Goal: Task Accomplishment & Management: Manage account settings

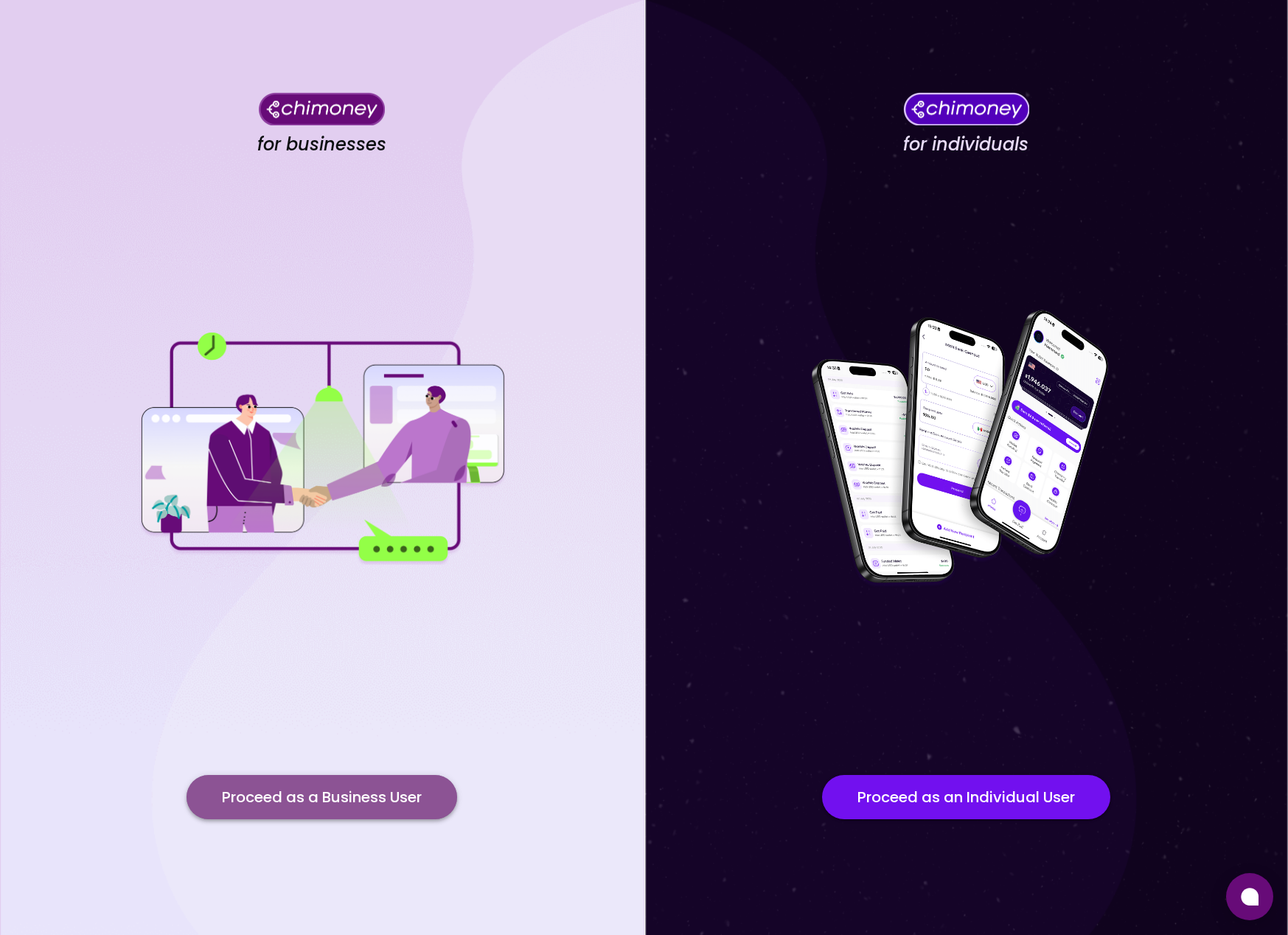
click at [331, 795] on button "Proceed as a Business User" at bounding box center [322, 797] width 271 height 44
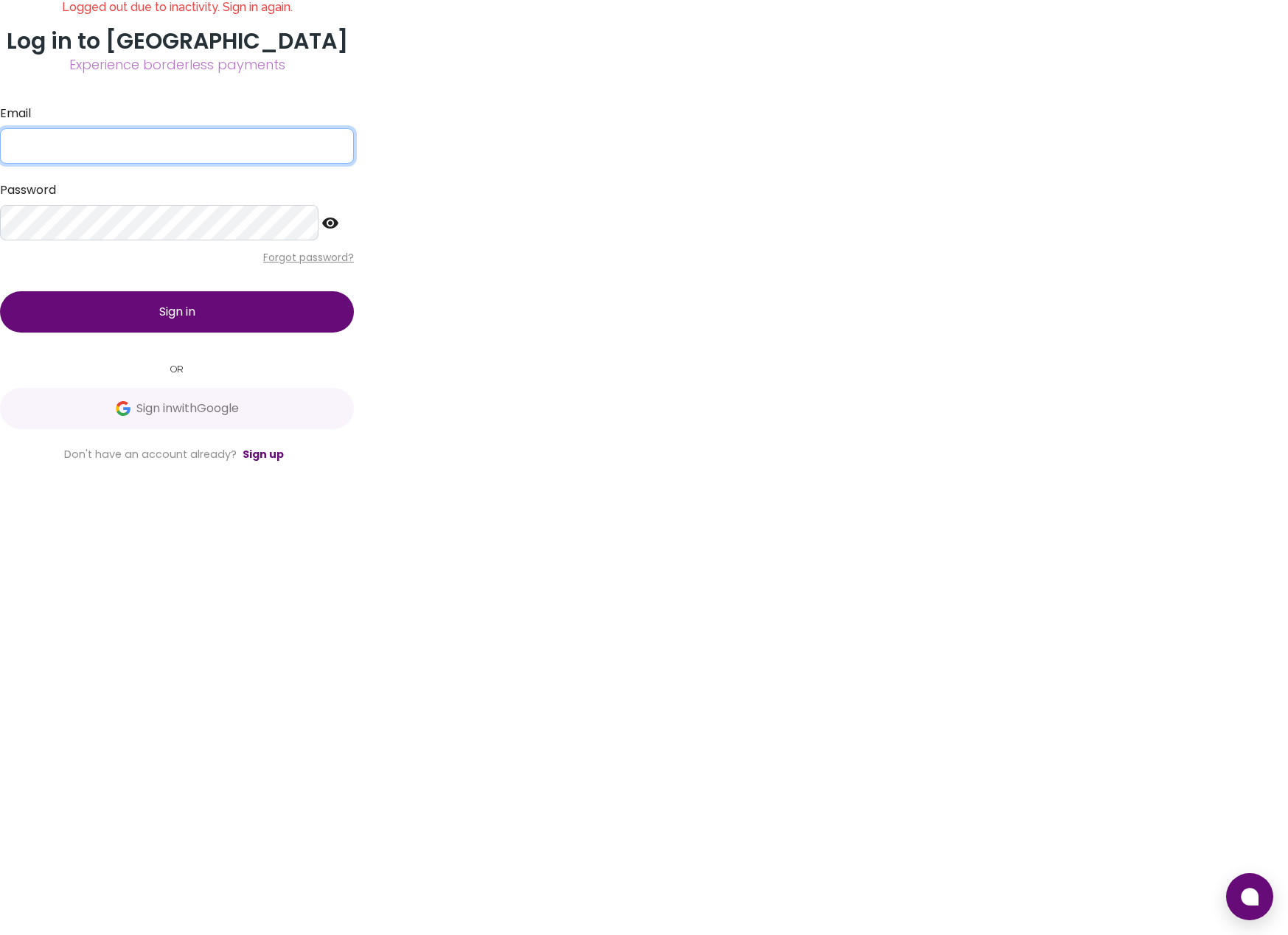
click at [354, 164] on input "Email" at bounding box center [176, 146] width 354 height 35
click at [0, 934] on com-1password-button at bounding box center [0, 935] width 0 height 0
type input "[EMAIL_ADDRESS][DOMAIN_NAME]"
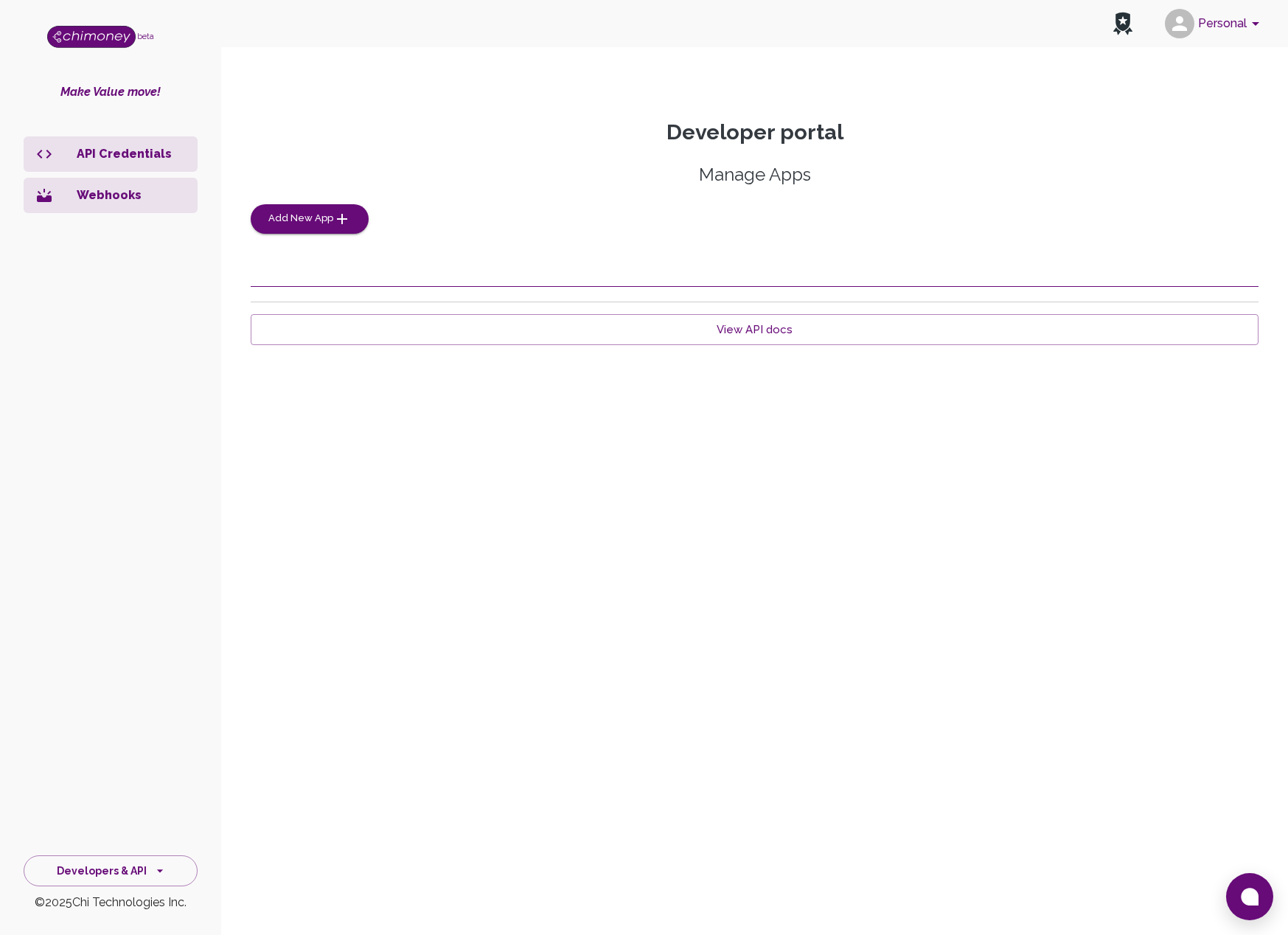
click at [104, 200] on p "Webhooks" at bounding box center [131, 195] width 109 height 18
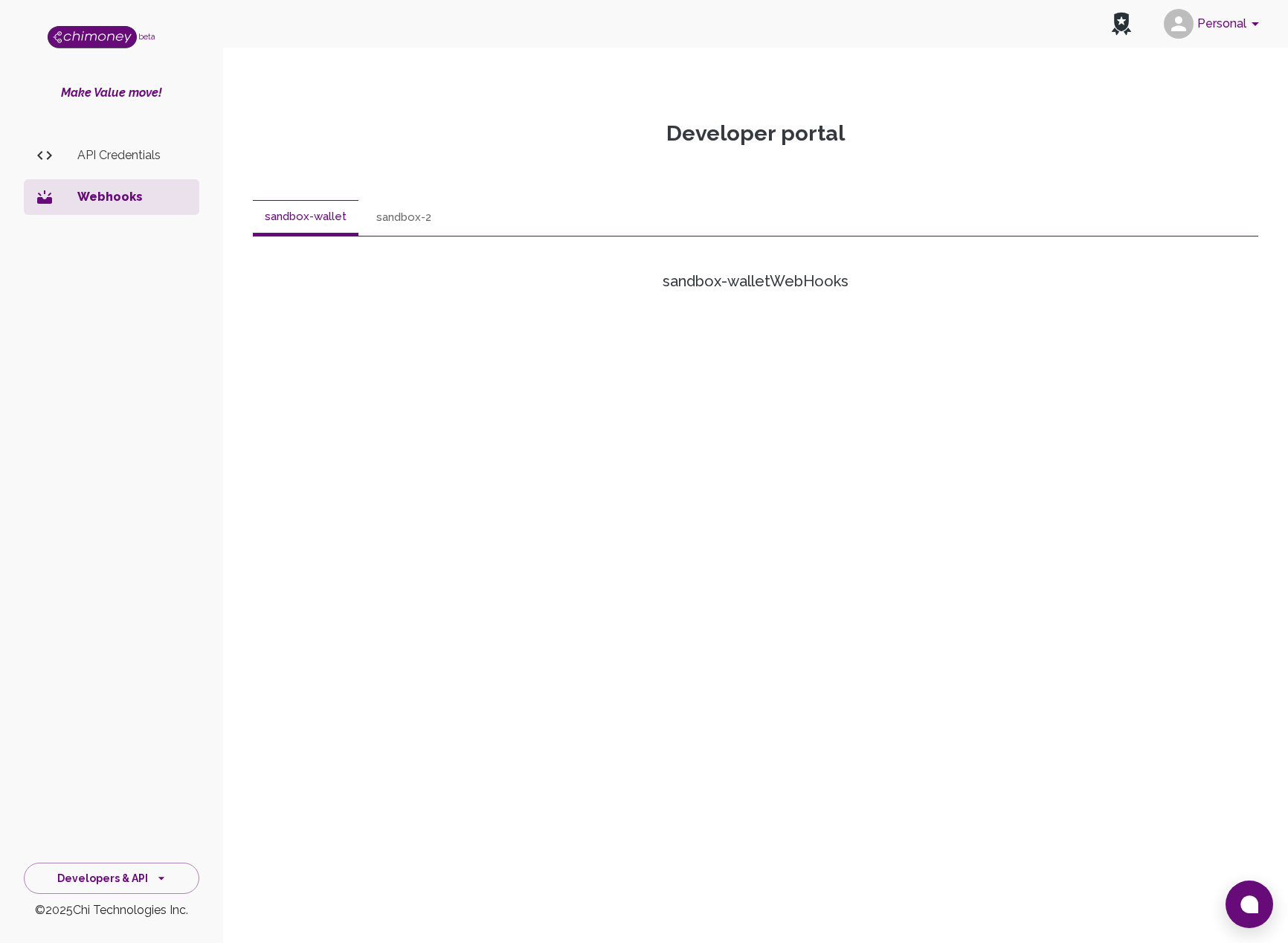
click at [129, 163] on p "API Credentials" at bounding box center [132, 155] width 110 height 18
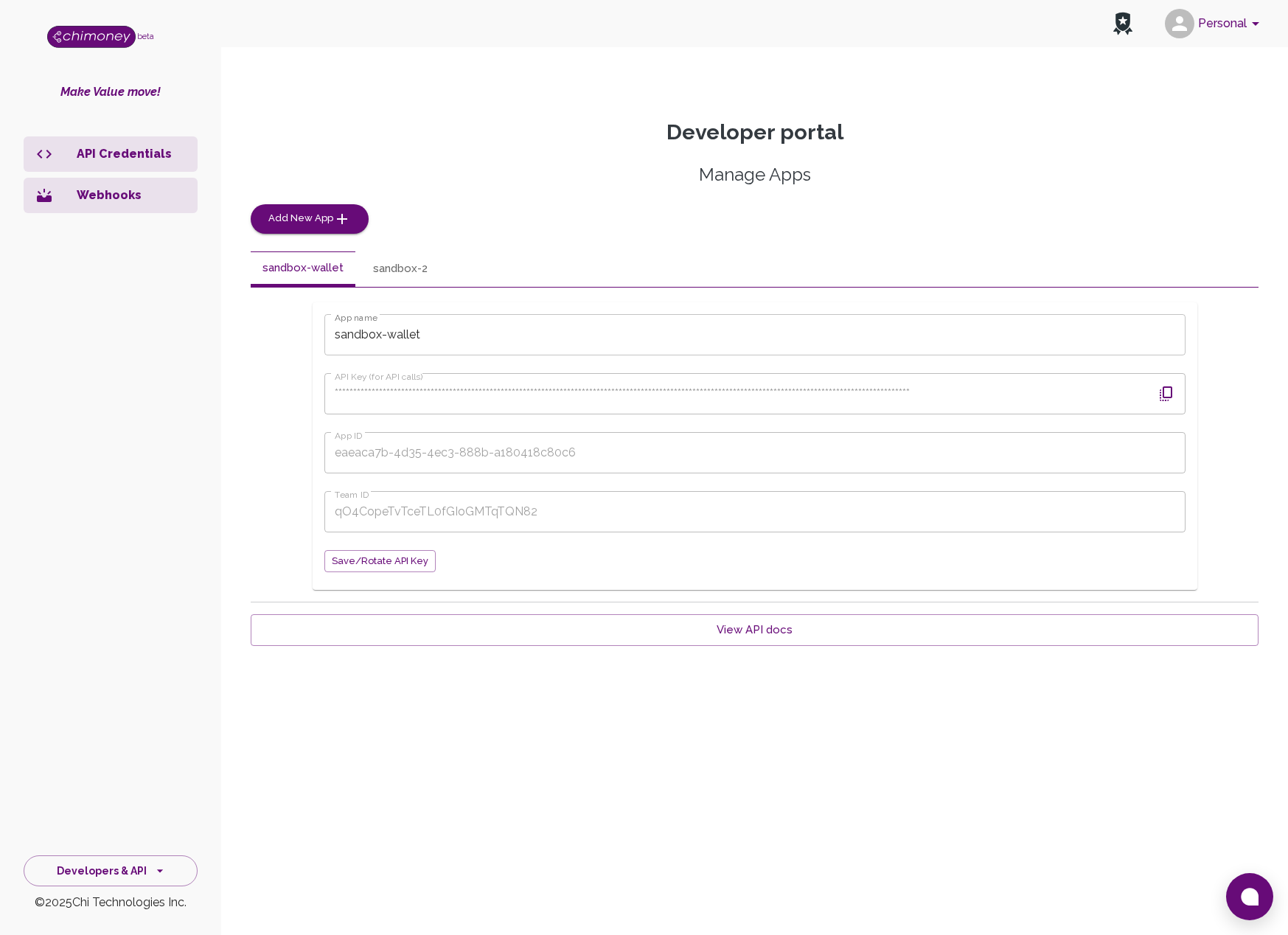
click at [1163, 393] on icon "button" at bounding box center [1166, 394] width 13 height 15
click at [317, 458] on div "**********" at bounding box center [755, 446] width 885 height 288
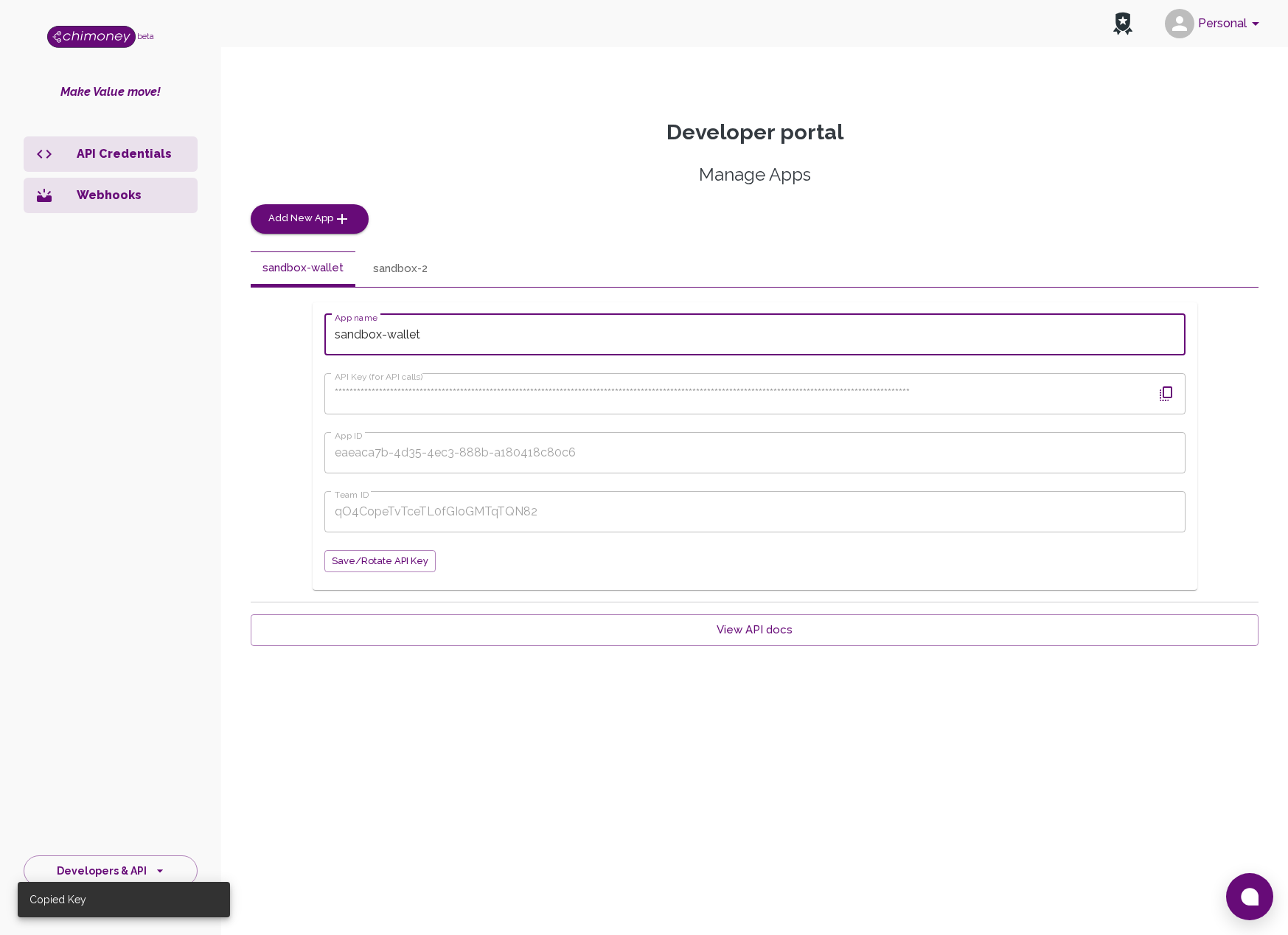
drag, startPoint x: 553, startPoint y: 342, endPoint x: 308, endPoint y: 322, distance: 245.8
click at [305, 320] on div "**********" at bounding box center [754, 446] width 1008 height 288
type input "testing-local"
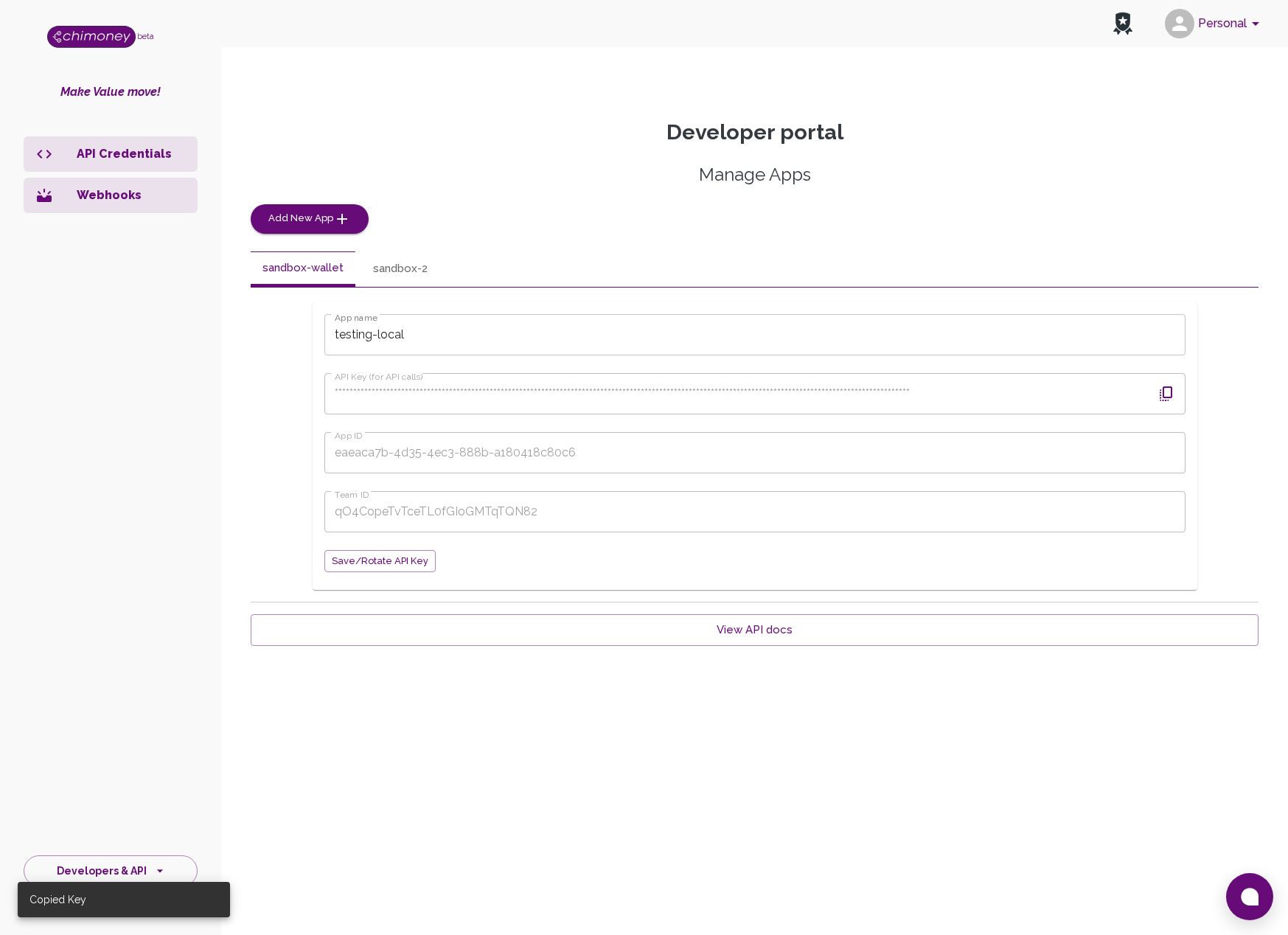
click at [407, 272] on button "sandbox-2" at bounding box center [400, 269] width 79 height 35
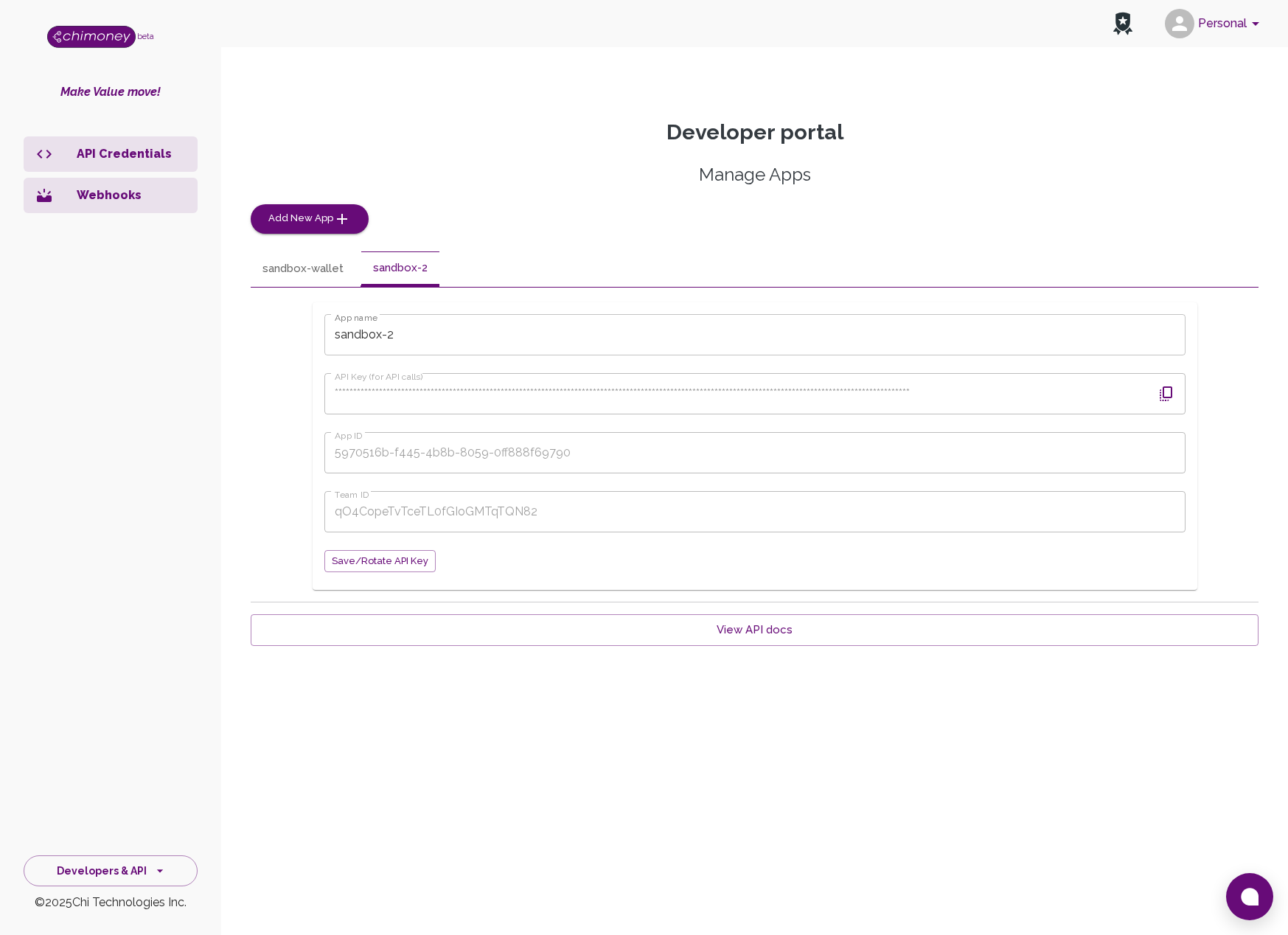
click at [338, 270] on button "sandbox-wallet" at bounding box center [302, 269] width 104 height 35
click at [94, 181] on li "Webhooks" at bounding box center [111, 195] width 174 height 35
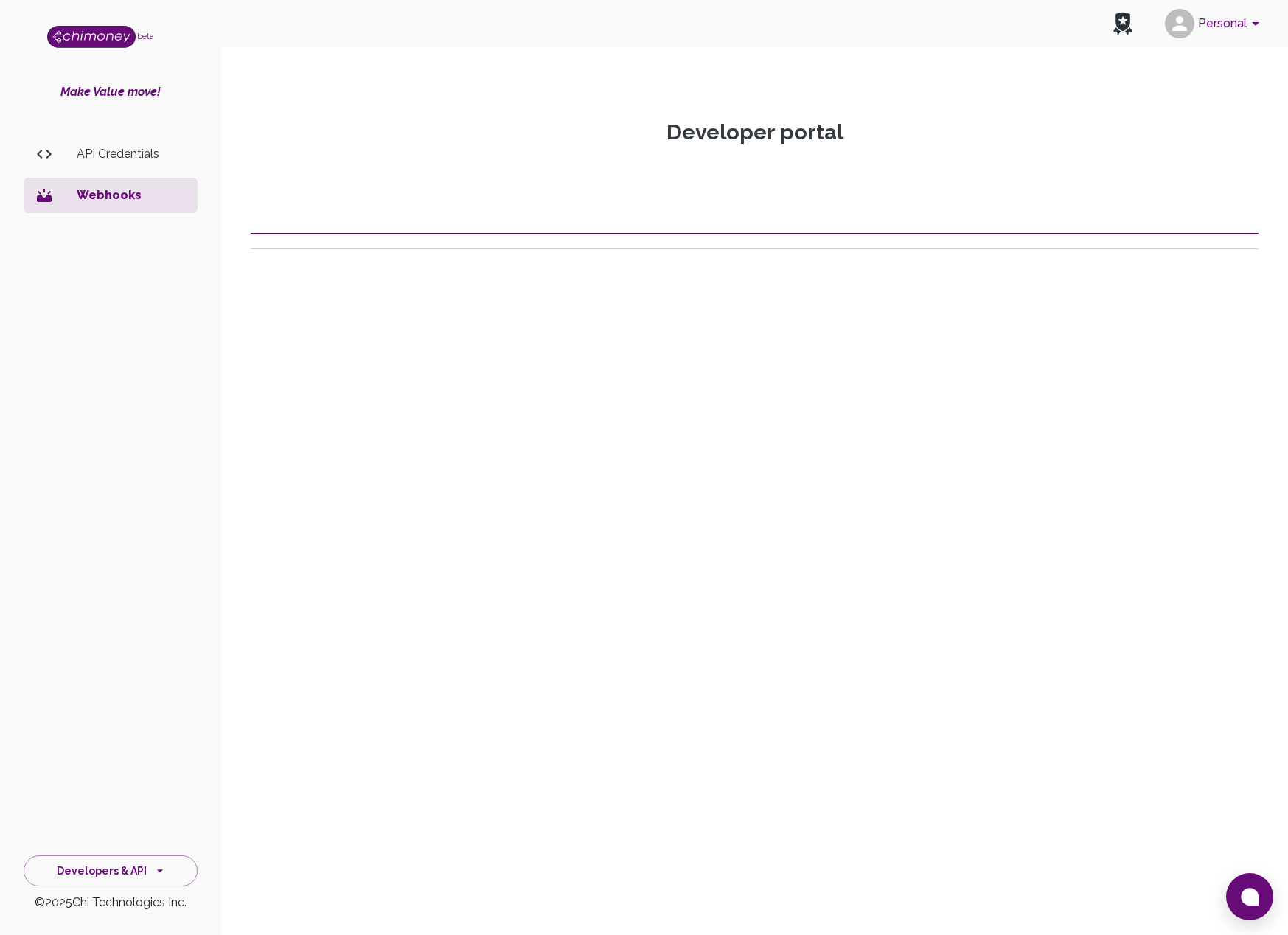
click at [103, 161] on p "API Credentials" at bounding box center [131, 153] width 109 height 18
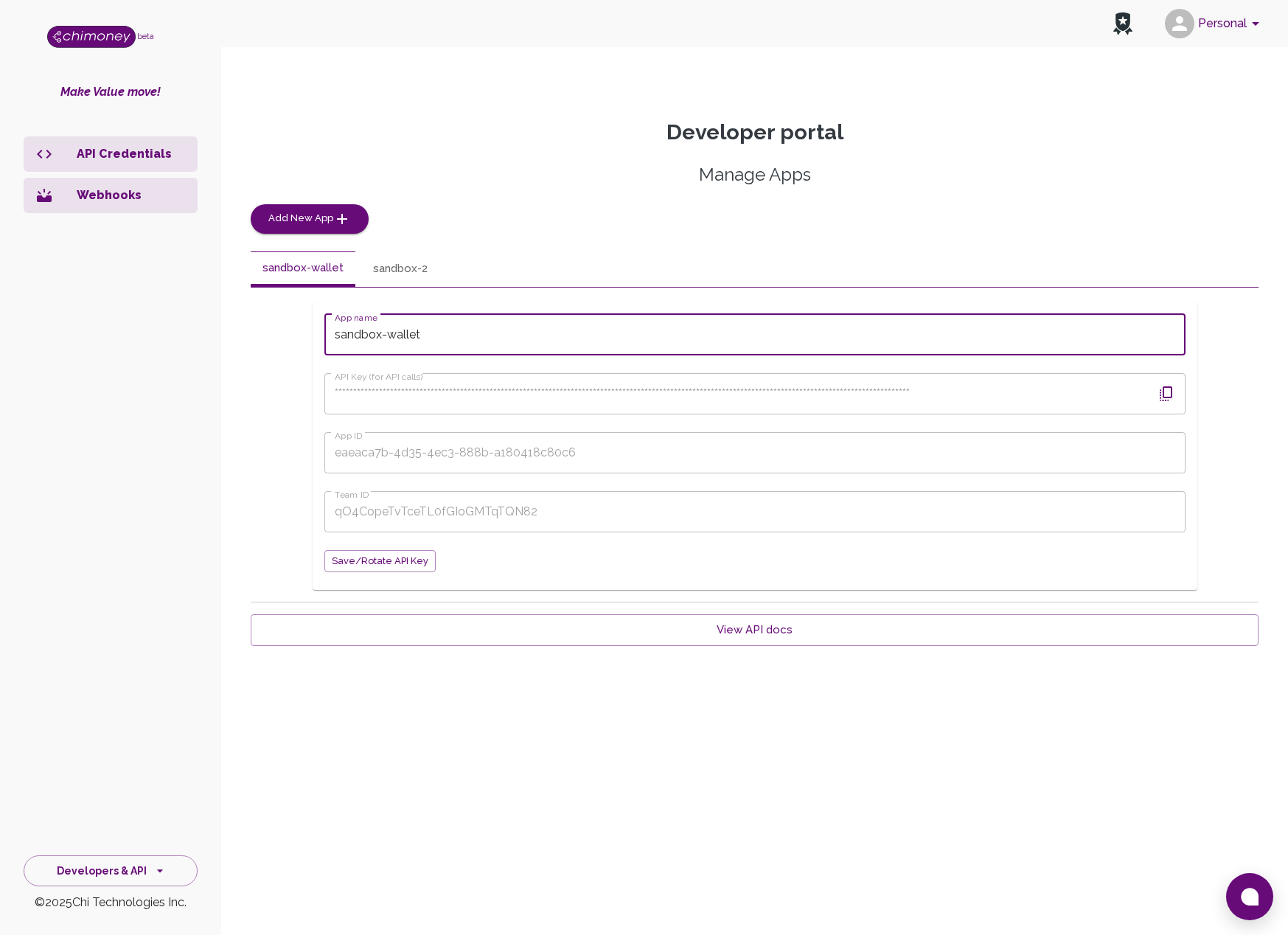
drag, startPoint x: 454, startPoint y: 337, endPoint x: 299, endPoint y: 336, distance: 155.0
click at [299, 336] on div "**********" at bounding box center [754, 446] width 1008 height 288
type input "testing-local"
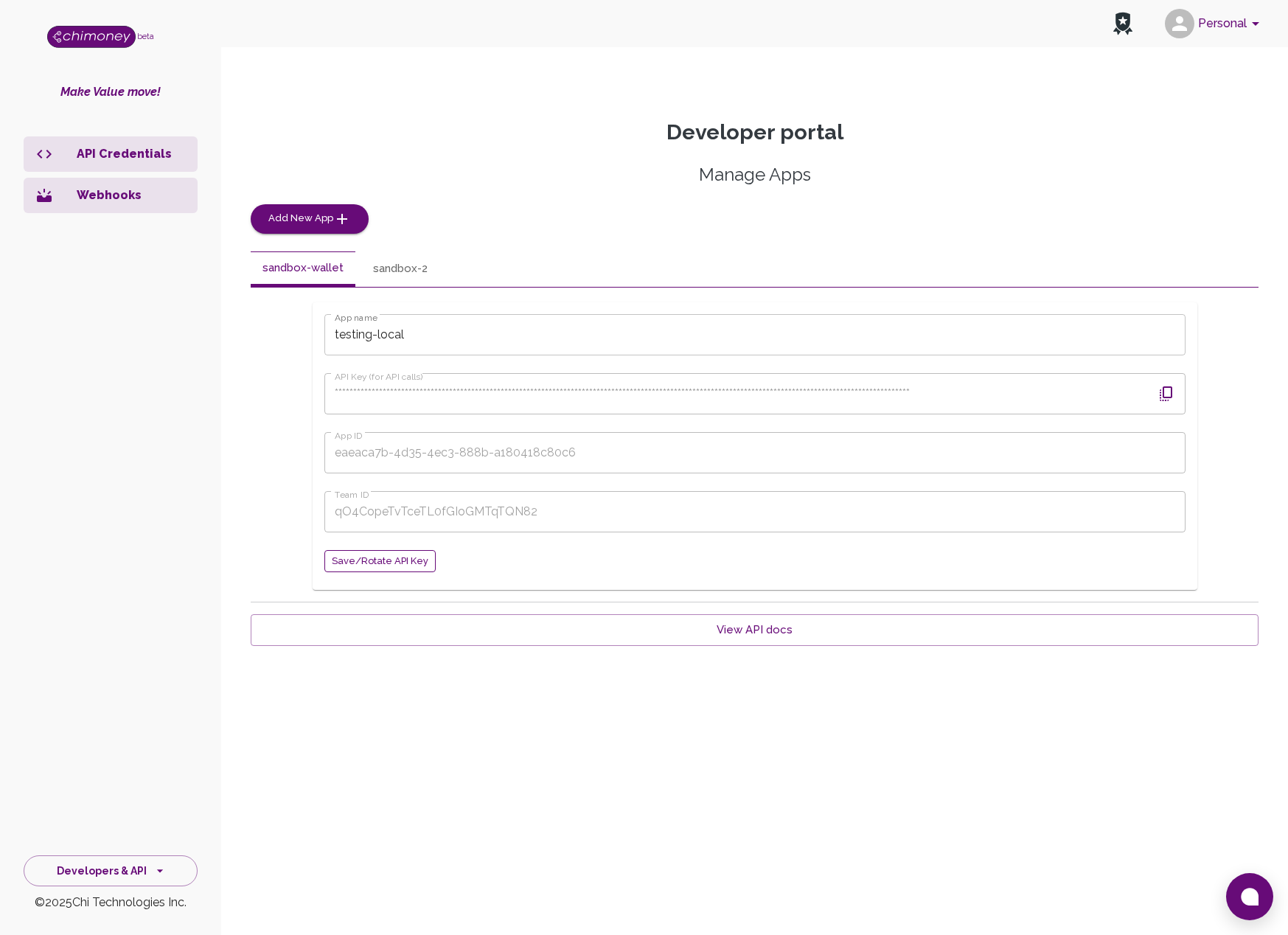
click at [411, 568] on span "Save/Rotate API key" at bounding box center [380, 562] width 97 height 17
click at [409, 264] on button "sandbox-2" at bounding box center [400, 269] width 79 height 35
click at [116, 157] on p "API Credentials" at bounding box center [131, 153] width 109 height 18
click at [413, 270] on button "sandbox-2" at bounding box center [386, 269] width 79 height 35
click at [397, 341] on input "sandbox-2" at bounding box center [755, 334] width 861 height 42
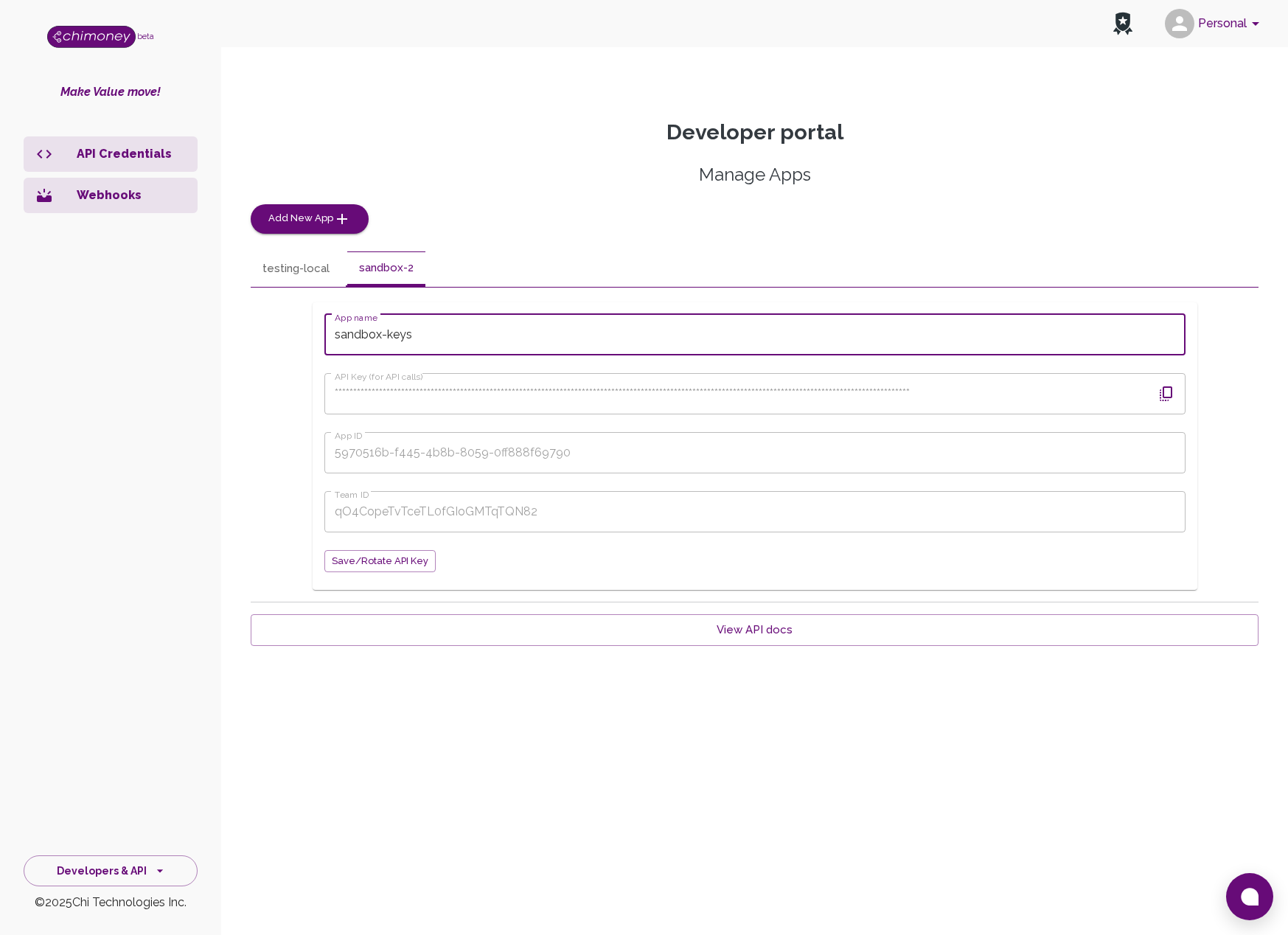
type input "sandbox-keys"
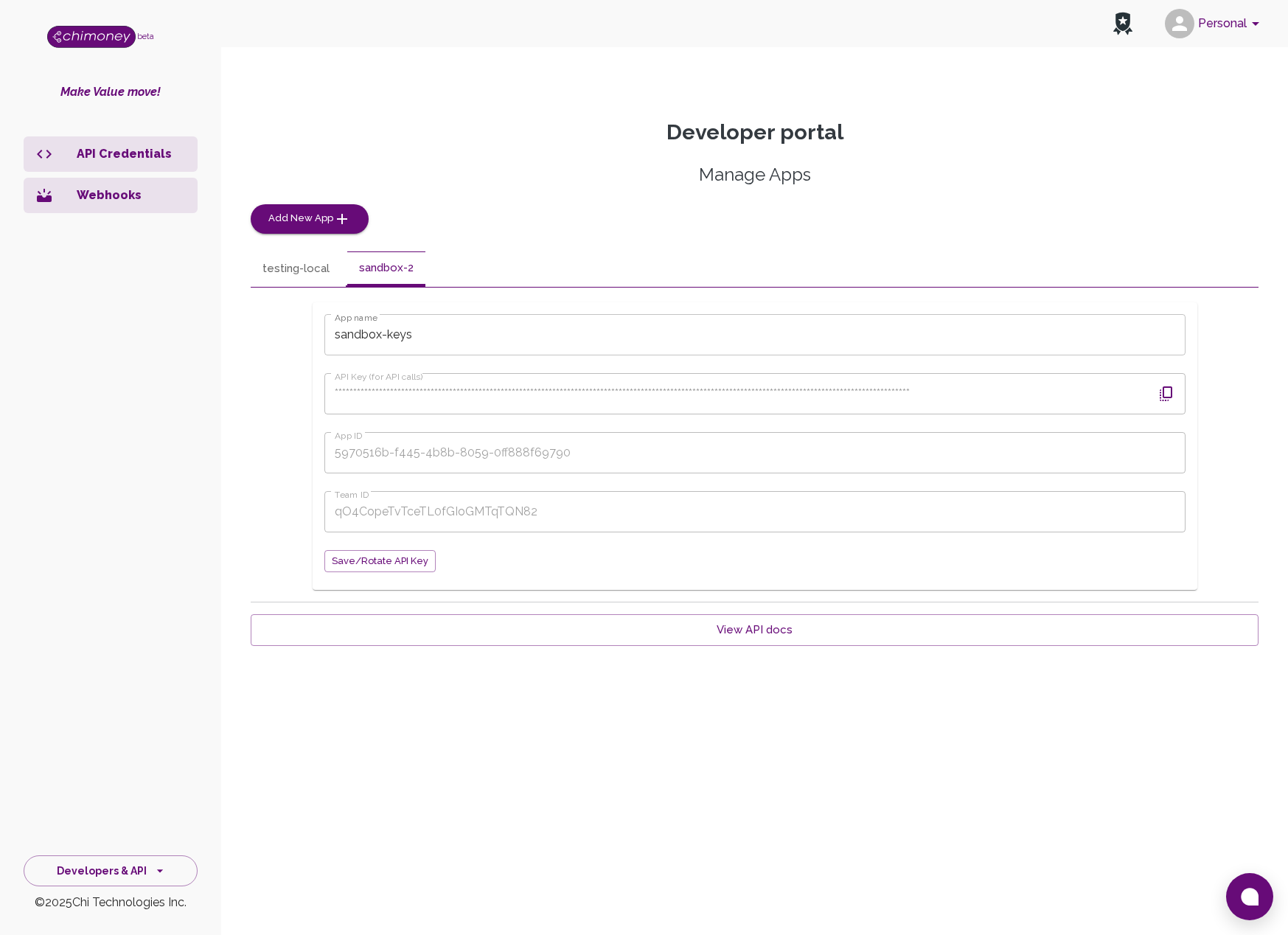
click at [530, 306] on div "**********" at bounding box center [755, 446] width 885 height 288
click at [378, 558] on span "Save/Rotate API key" at bounding box center [380, 562] width 97 height 17
click at [1163, 395] on icon "button" at bounding box center [1166, 394] width 18 height 18
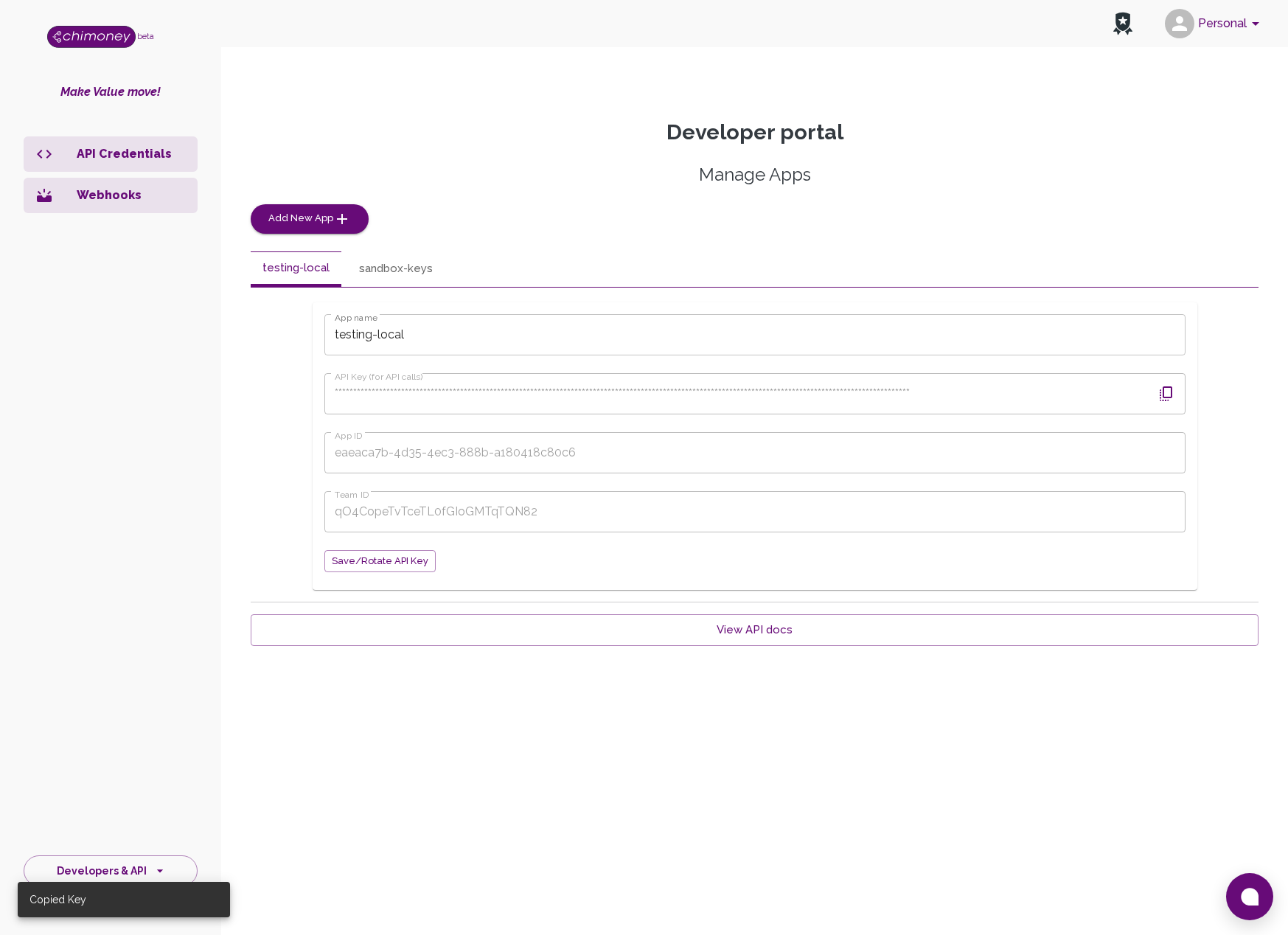
click at [115, 198] on p "Webhooks" at bounding box center [131, 195] width 109 height 18
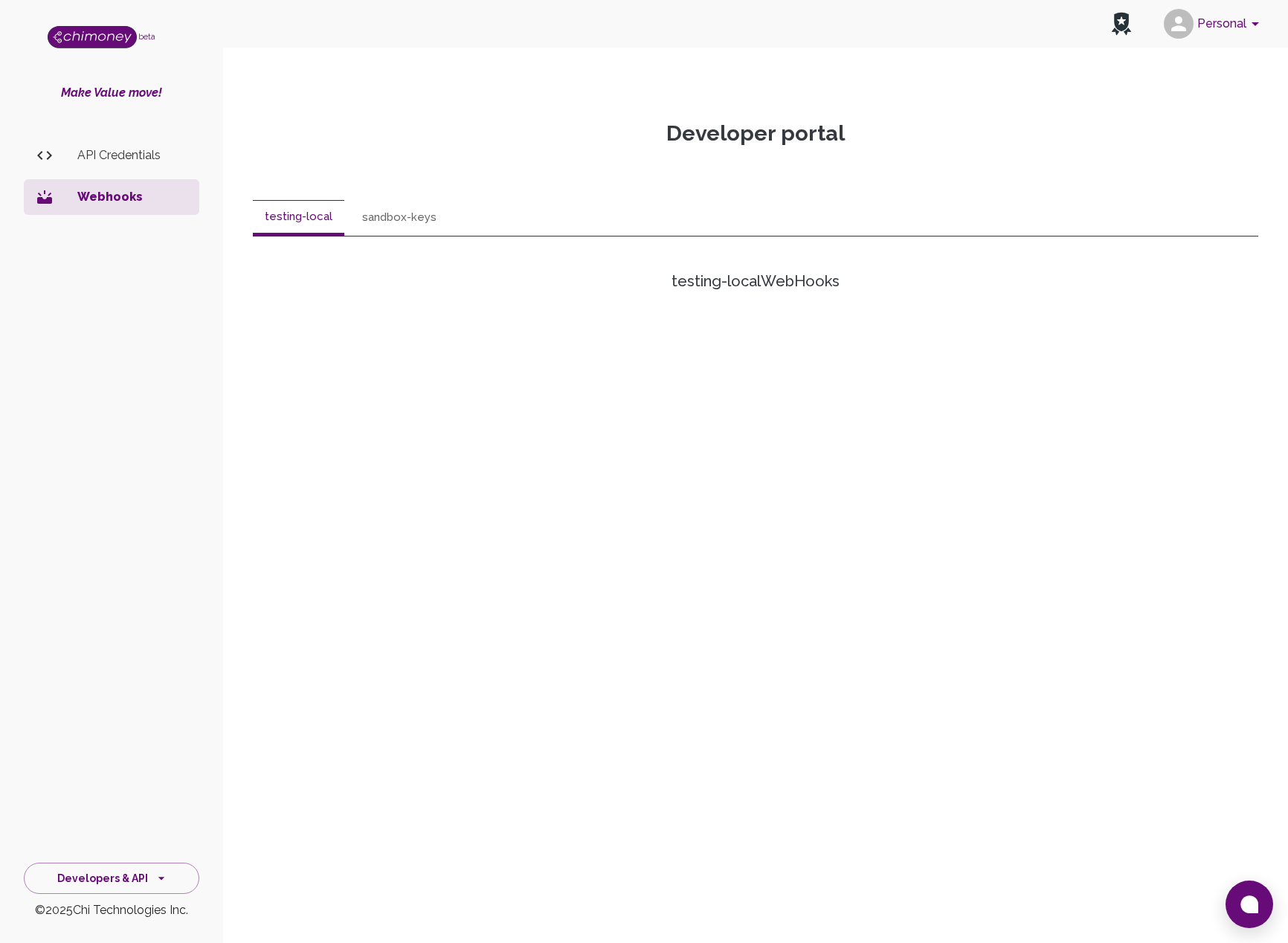
click at [412, 214] on button "sandbox-keys" at bounding box center [399, 218] width 98 height 35
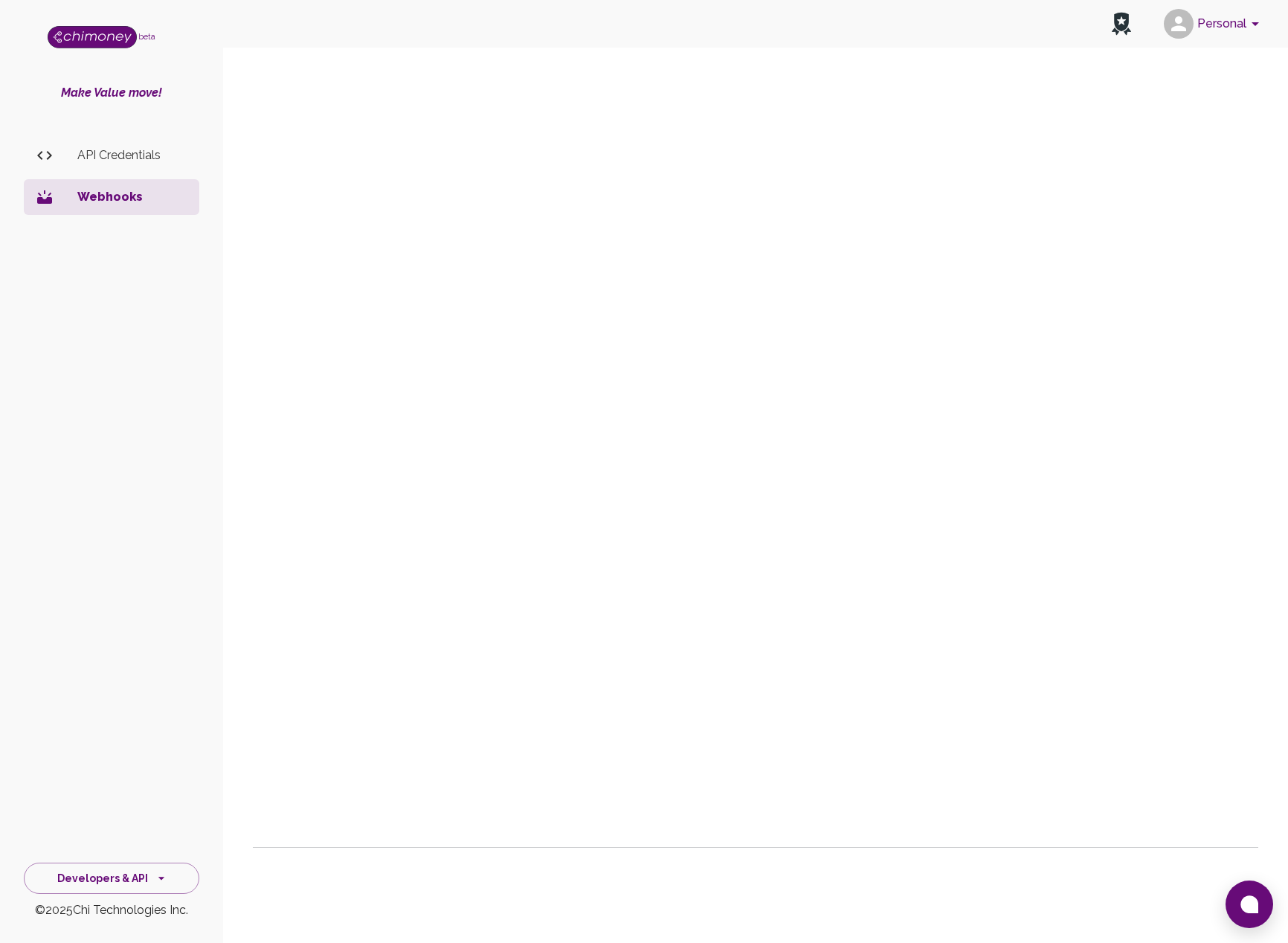
scroll to position [123, 0]
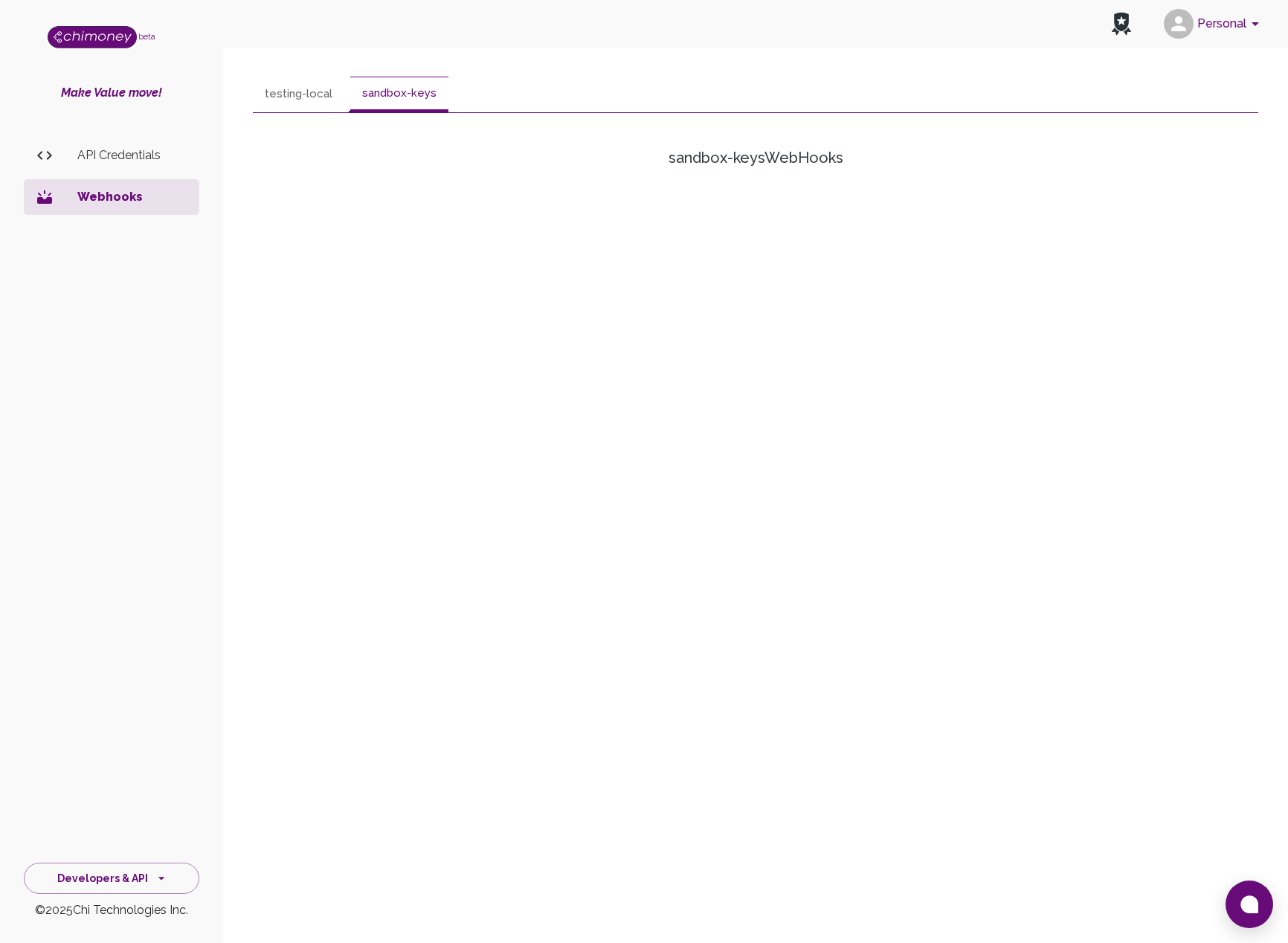
click at [112, 157] on p "API Credentials" at bounding box center [132, 155] width 110 height 18
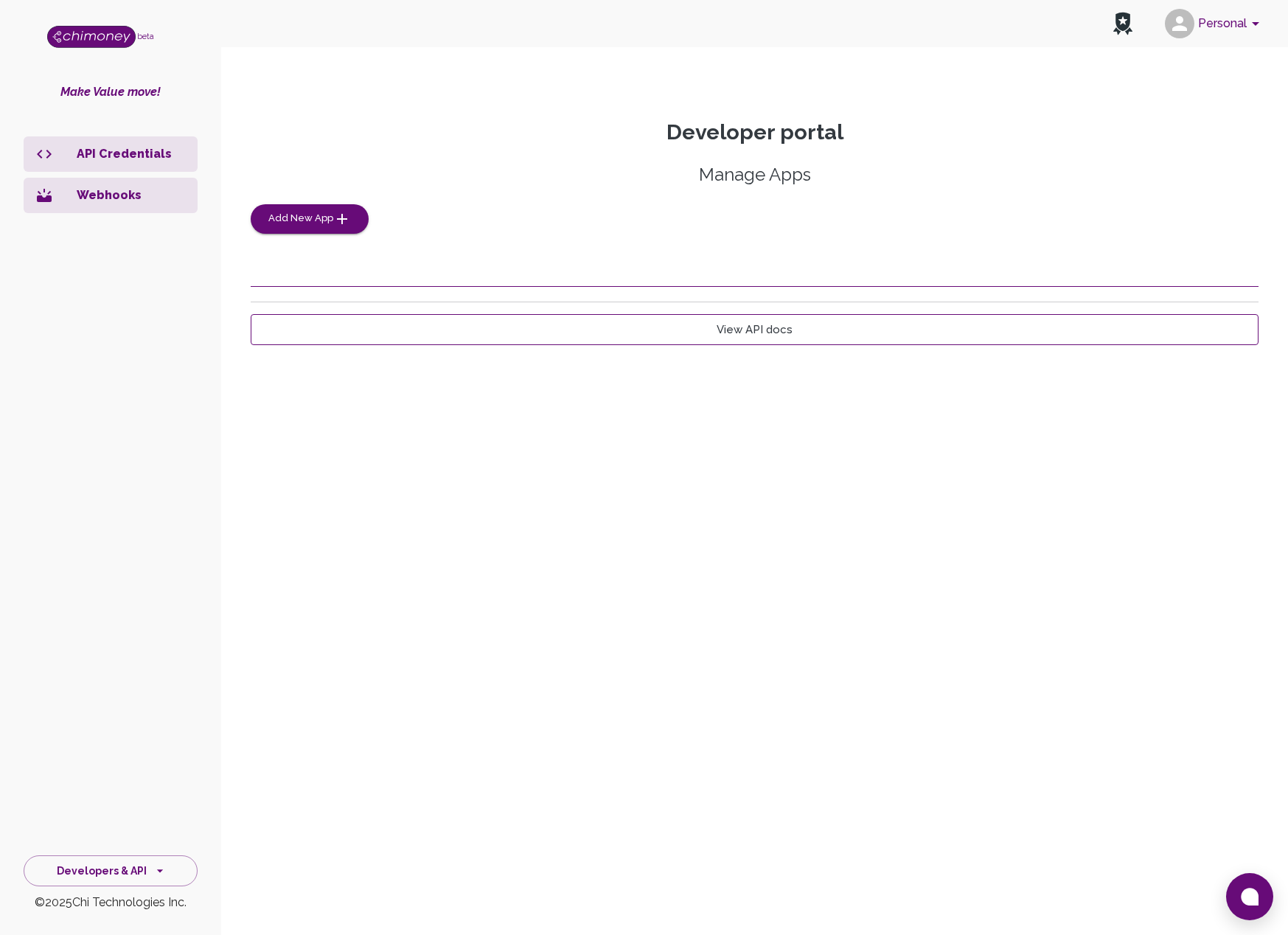
click at [522, 331] on div "Developer portal Manage Apps Add New App View API docs" at bounding box center [754, 399] width 1043 height 561
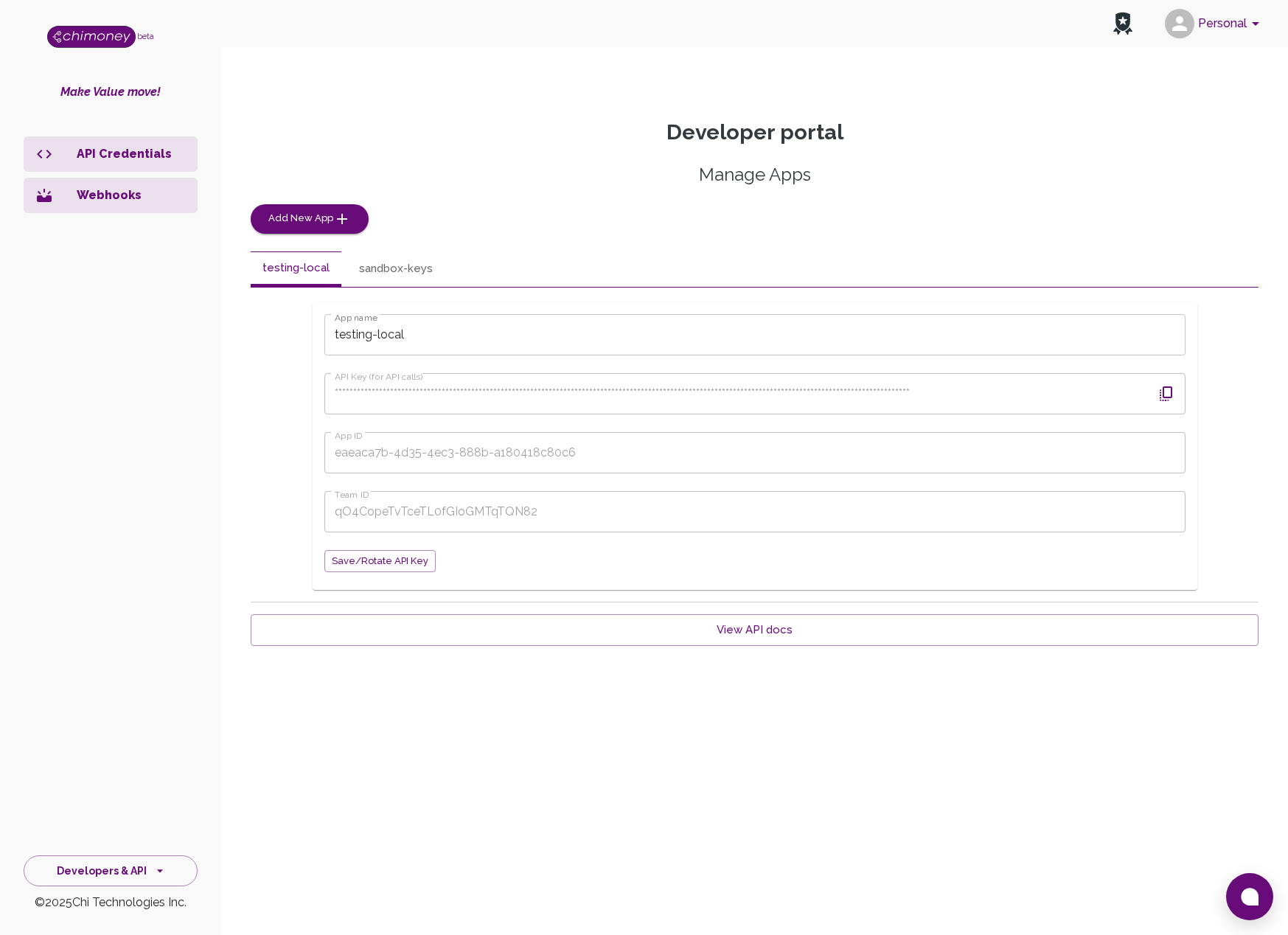
click at [374, 265] on button "sandbox-keys" at bounding box center [395, 269] width 97 height 35
click at [1168, 396] on icon "button" at bounding box center [1166, 394] width 13 height 15
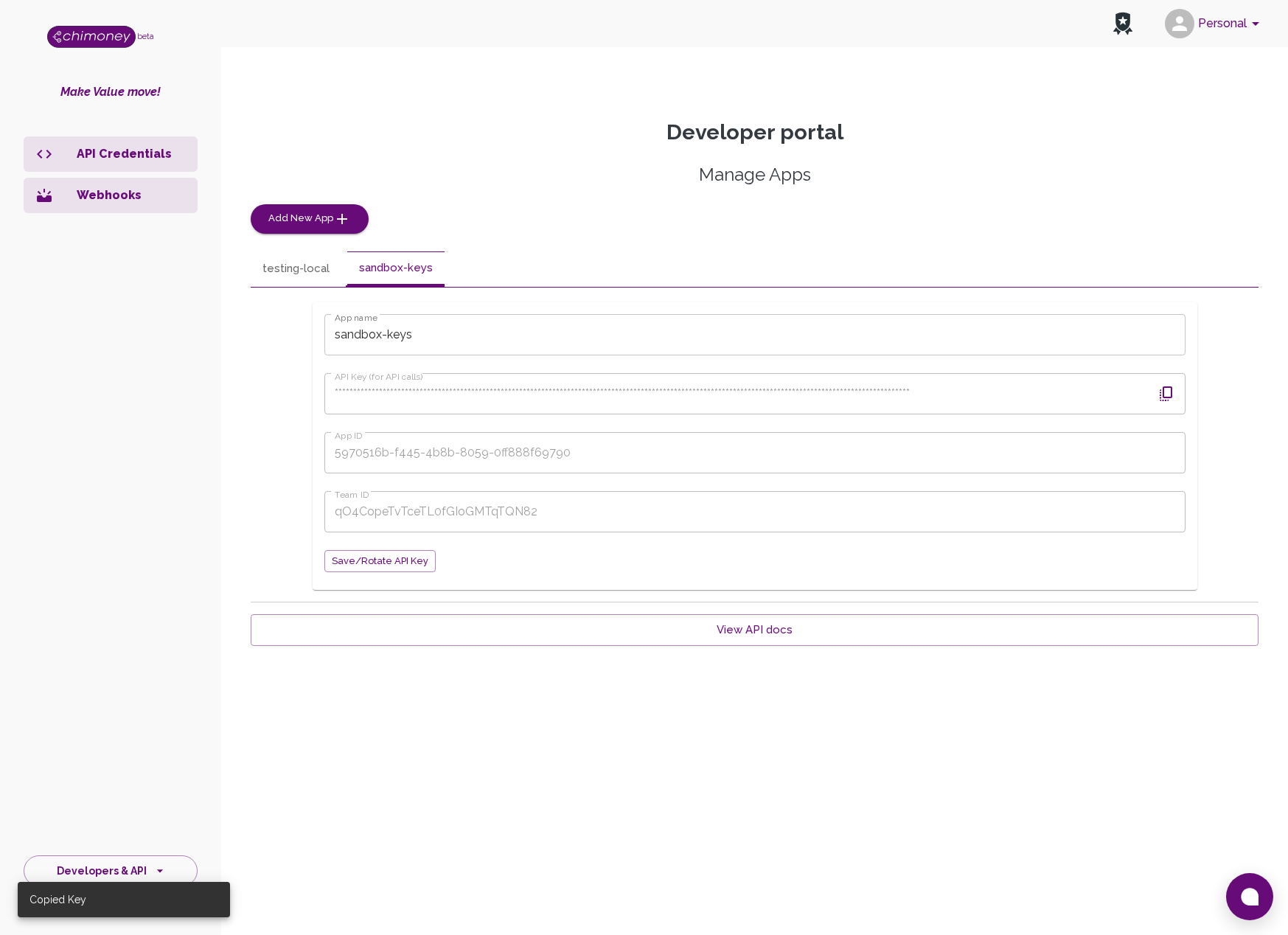
click at [99, 196] on p "Webhooks" at bounding box center [131, 195] width 109 height 18
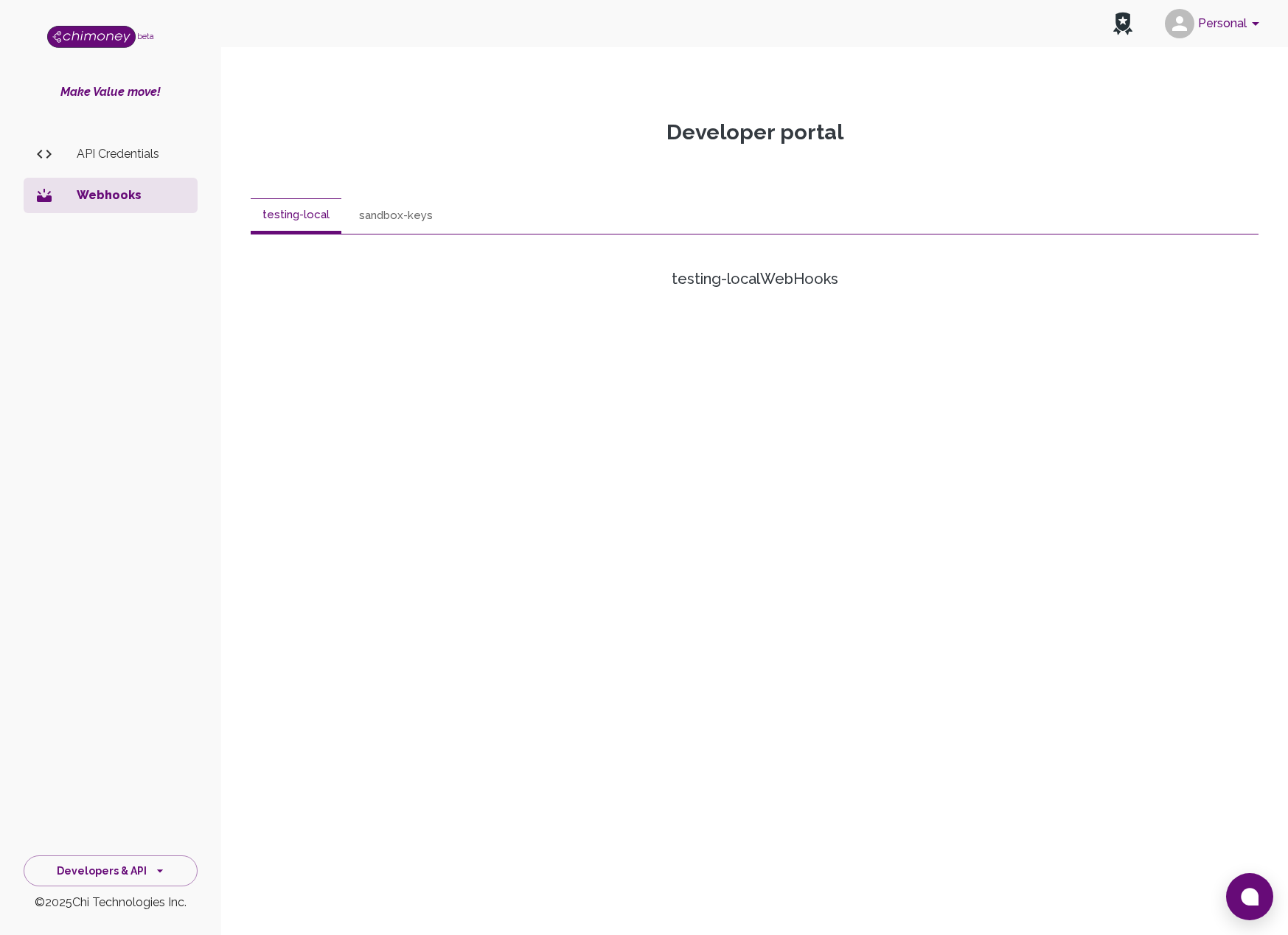
click at [363, 210] on button "sandbox-keys" at bounding box center [395, 216] width 97 height 35
click at [90, 149] on p "API Credentials" at bounding box center [131, 153] width 109 height 18
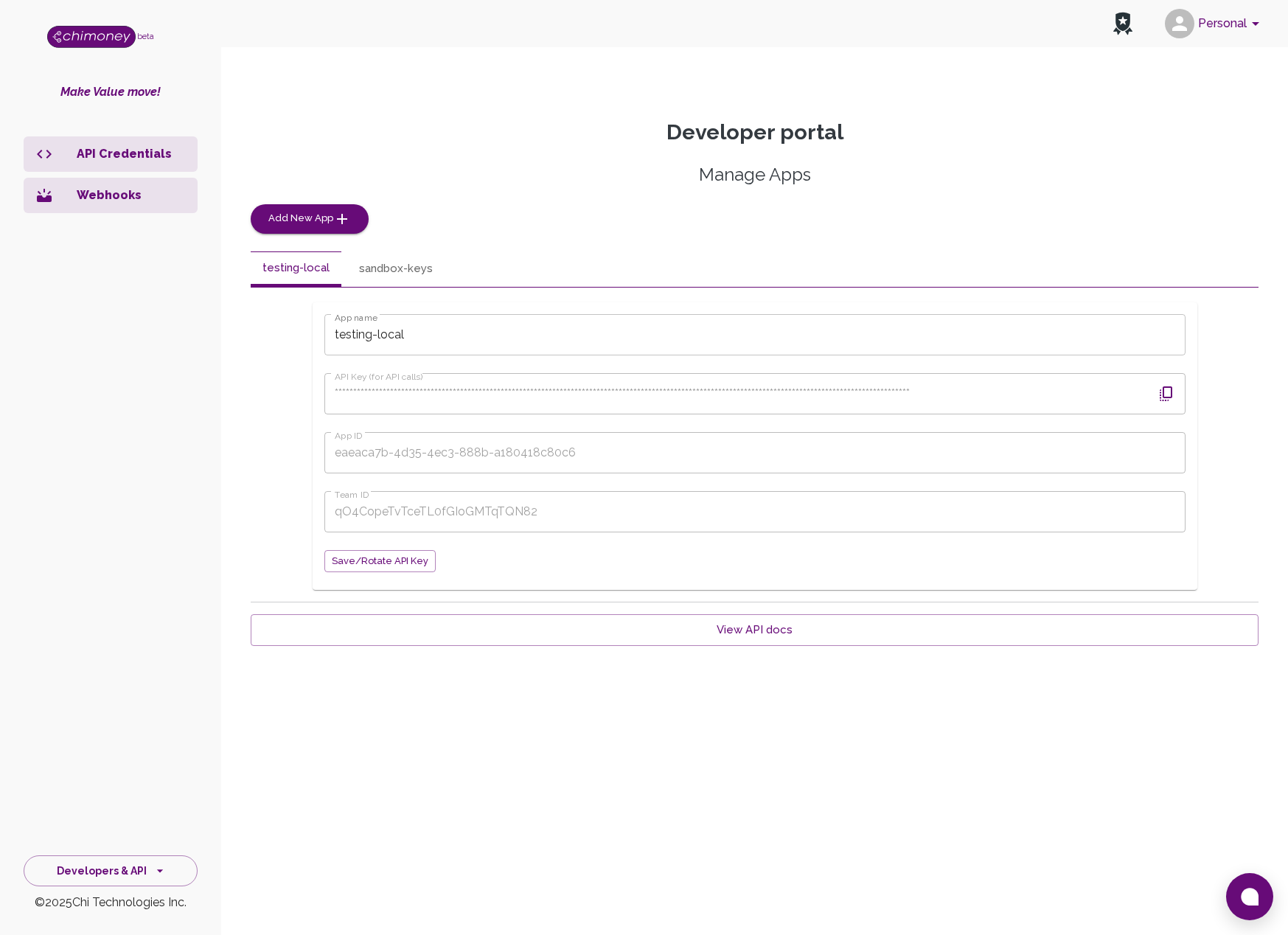
click at [376, 265] on button "sandbox-keys" at bounding box center [395, 269] width 97 height 35
click at [1178, 395] on button "button" at bounding box center [1166, 394] width 35 height 35
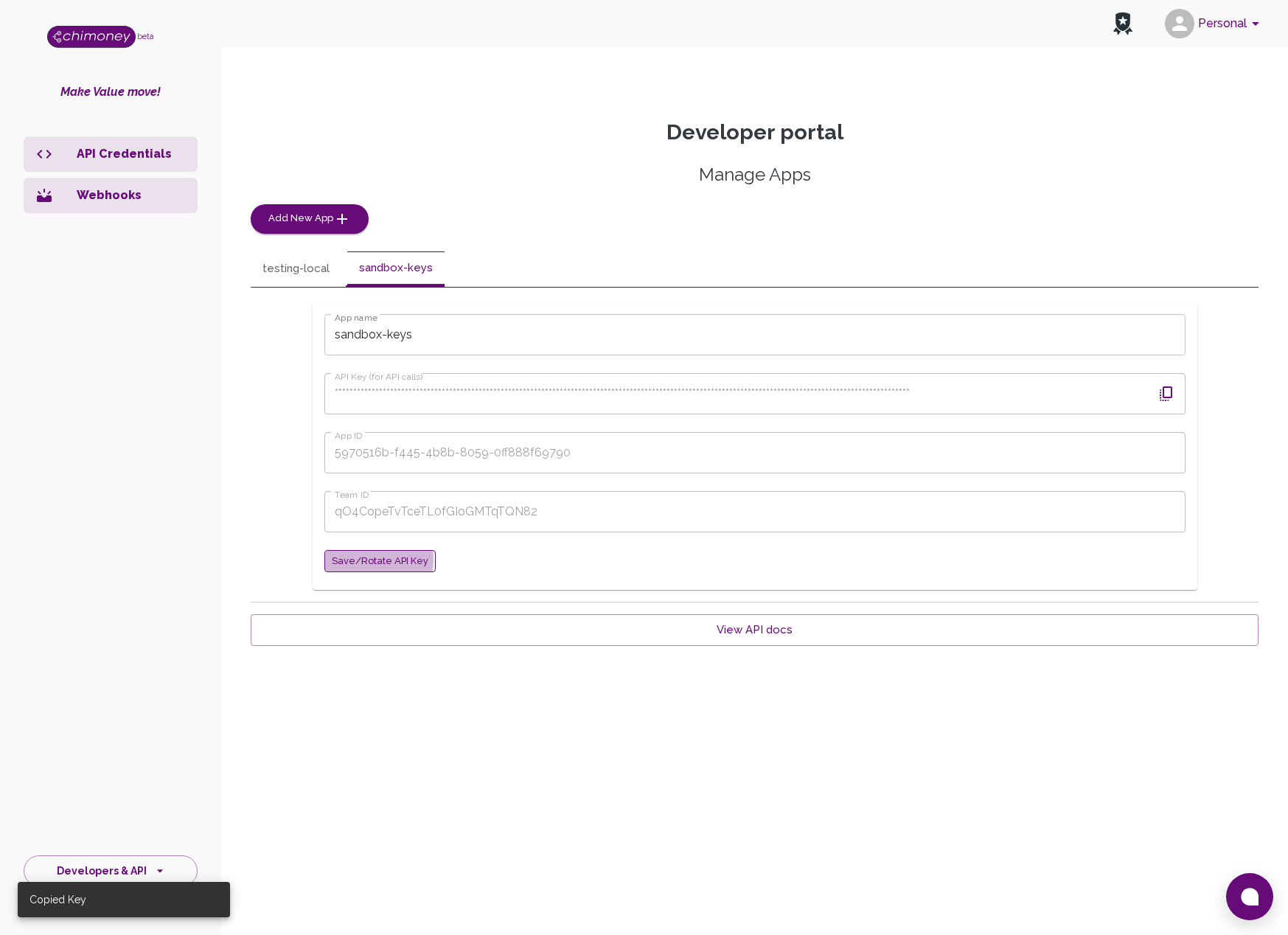
click at [366, 561] on span "Save/Rotate API key" at bounding box center [380, 562] width 97 height 17
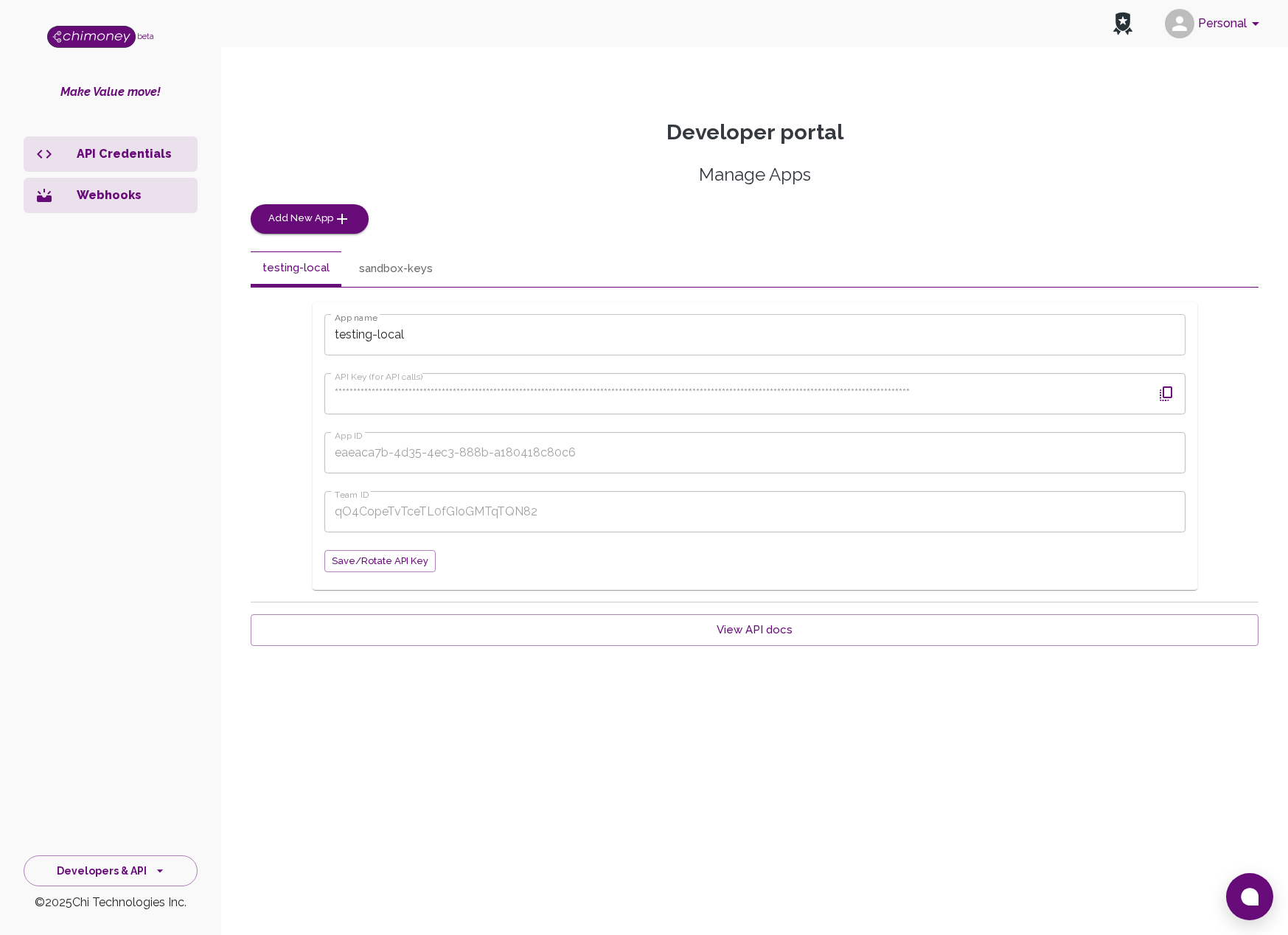
click at [1163, 395] on icon "button" at bounding box center [1166, 394] width 13 height 15
click at [382, 267] on button "sandbox-keys" at bounding box center [395, 269] width 97 height 35
click at [1166, 396] on icon "button" at bounding box center [1166, 394] width 13 height 15
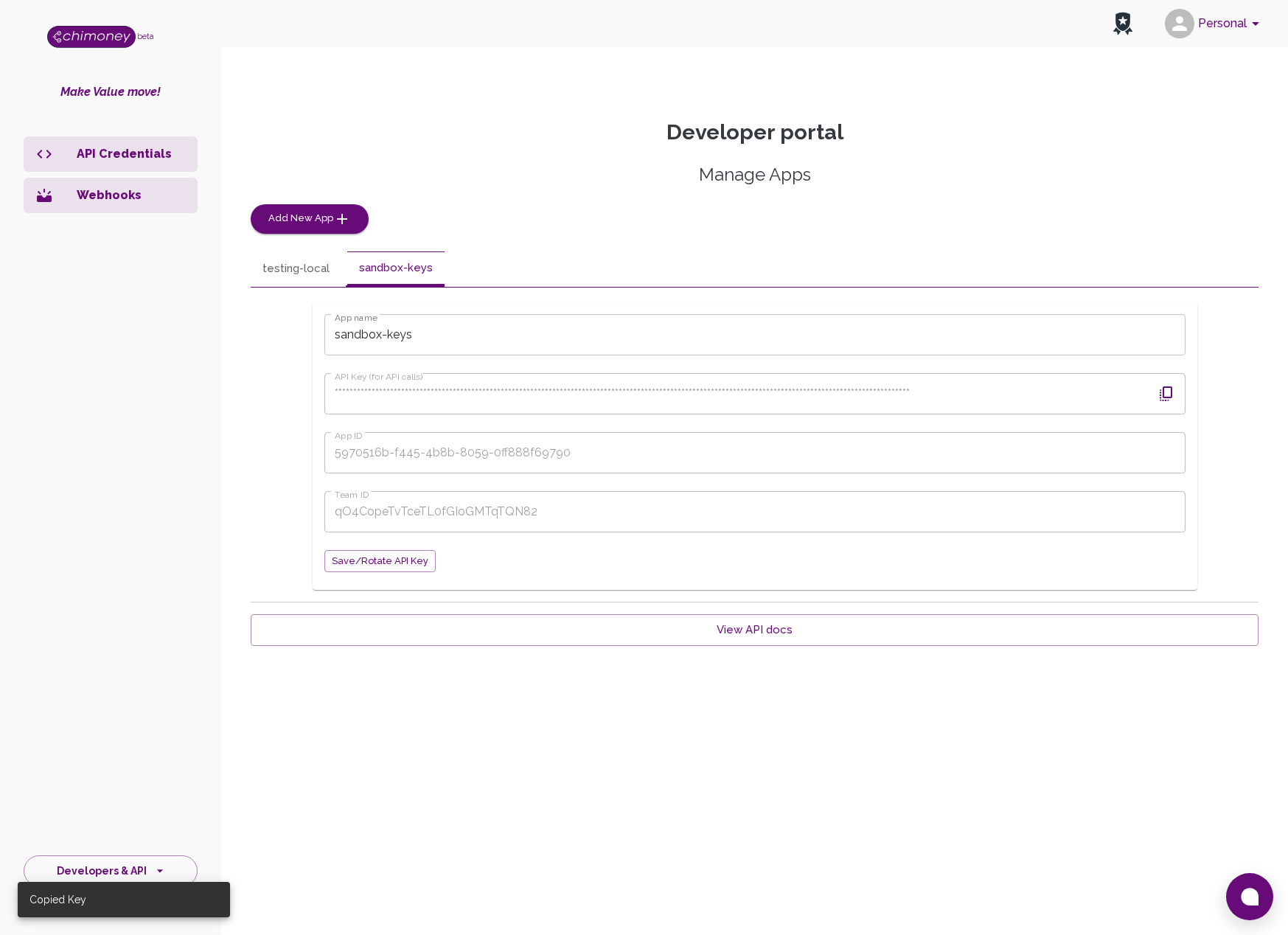
click at [1168, 393] on icon "button" at bounding box center [1166, 394] width 18 height 18
click at [226, 385] on div "**********" at bounding box center [754, 400] width 1067 height 726
click at [1090, 415] on form "**********" at bounding box center [755, 443] width 861 height 259
click at [1168, 395] on icon "button" at bounding box center [1166, 394] width 18 height 18
click at [131, 201] on p "Webhooks" at bounding box center [131, 195] width 109 height 18
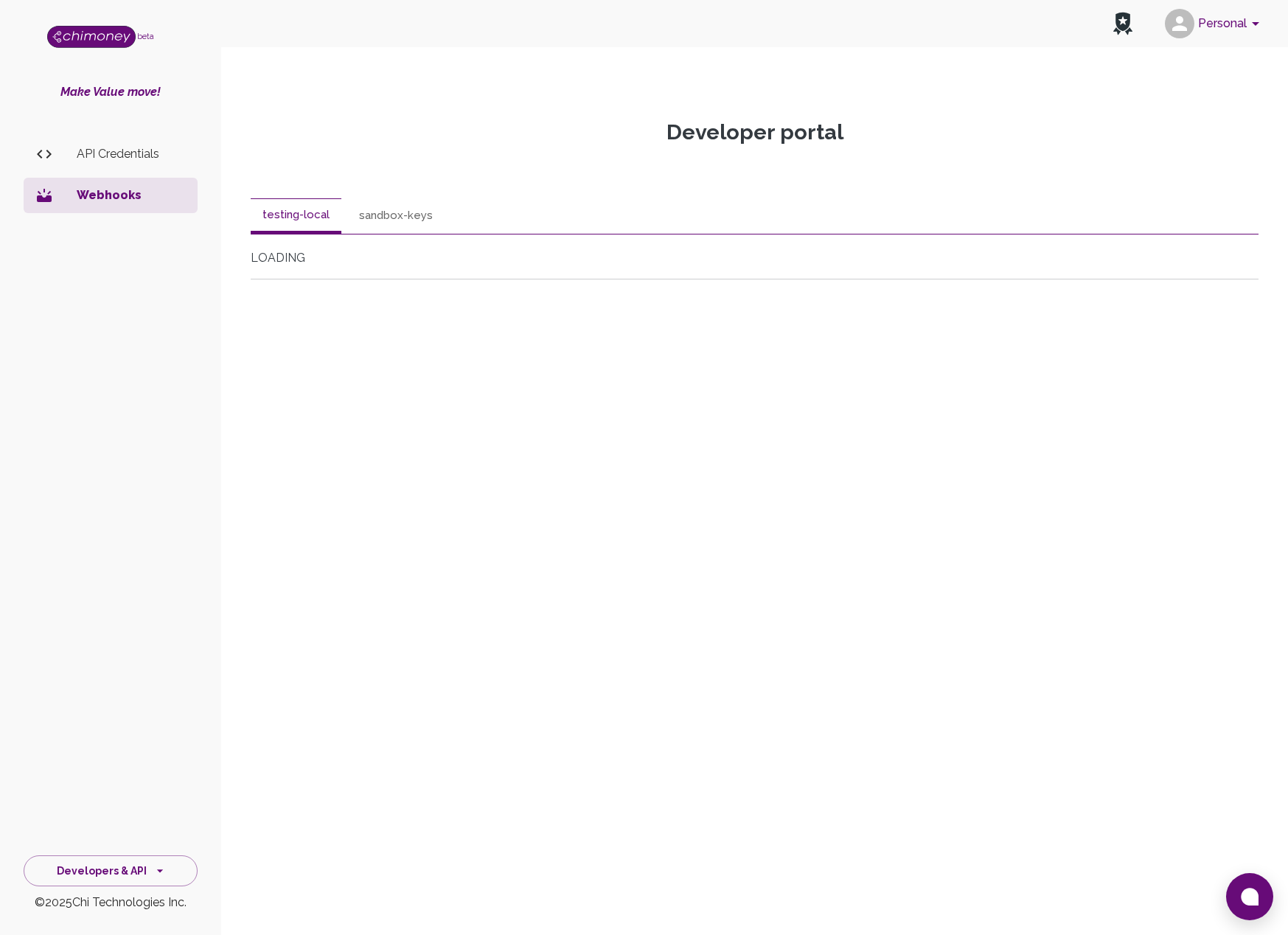
click at [375, 217] on button "sandbox-keys" at bounding box center [395, 216] width 97 height 35
click at [87, 153] on p "API Credentials" at bounding box center [131, 153] width 109 height 18
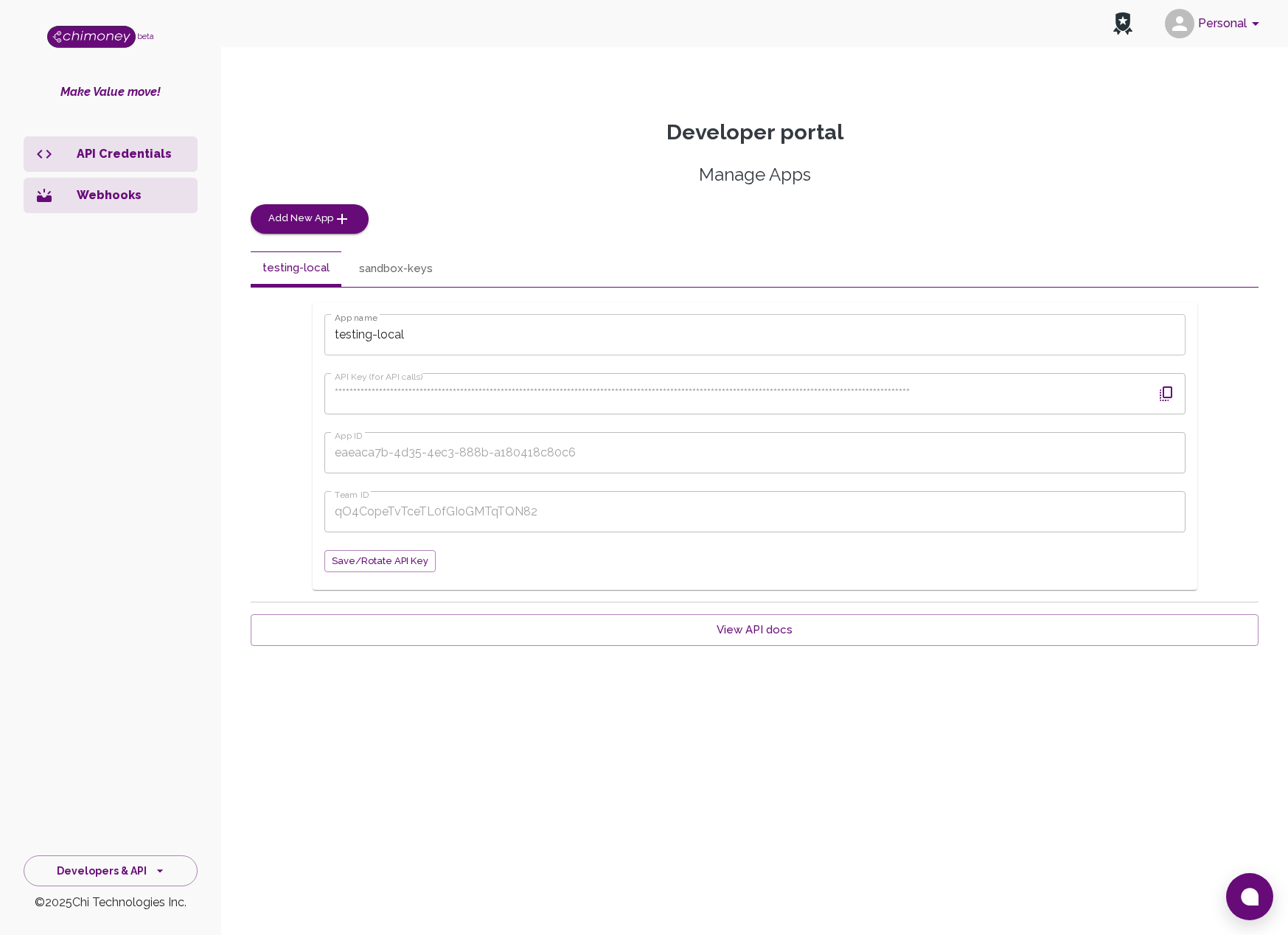
click at [382, 267] on button "sandbox-keys" at bounding box center [395, 269] width 97 height 35
click at [1160, 392] on icon "button" at bounding box center [1166, 394] width 13 height 15
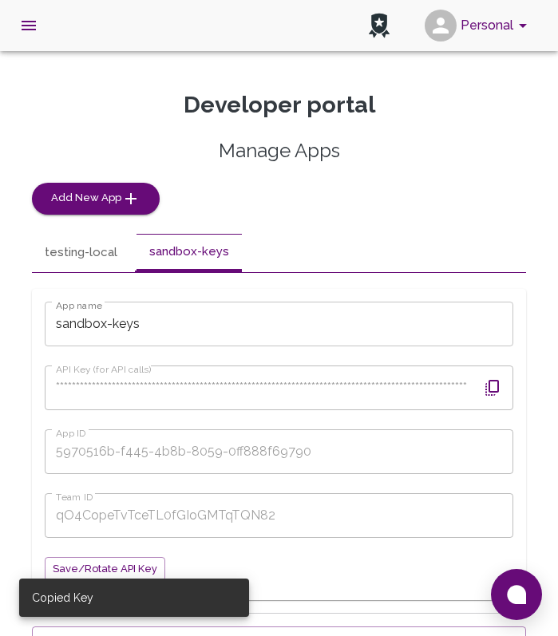
click at [87, 251] on button "testing-local" at bounding box center [81, 253] width 98 height 38
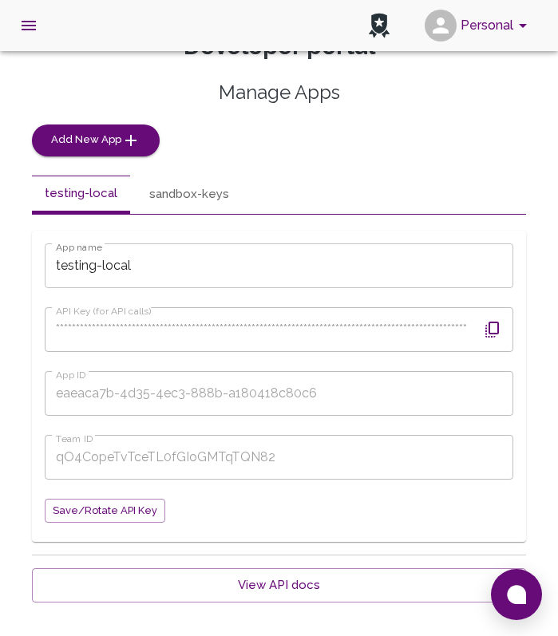
scroll to position [64, 0]
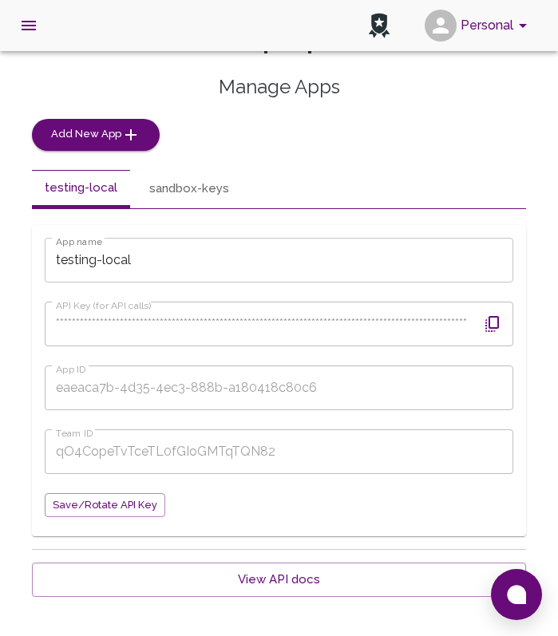
click at [488, 322] on icon "button" at bounding box center [492, 323] width 19 height 19
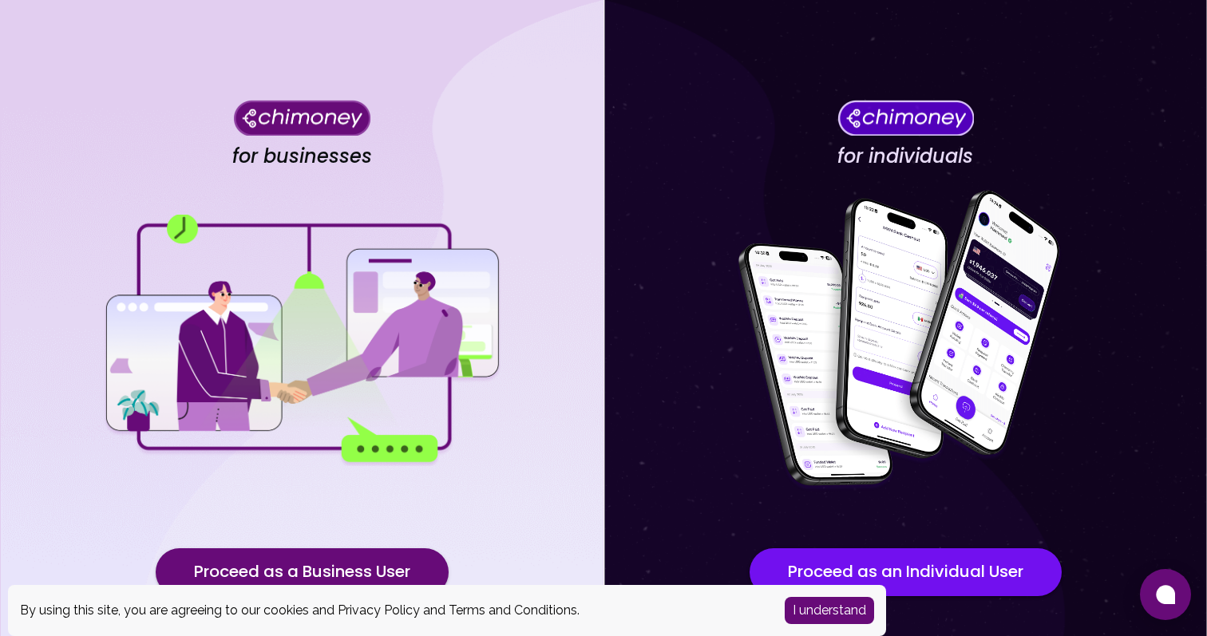
scroll to position [85, 0]
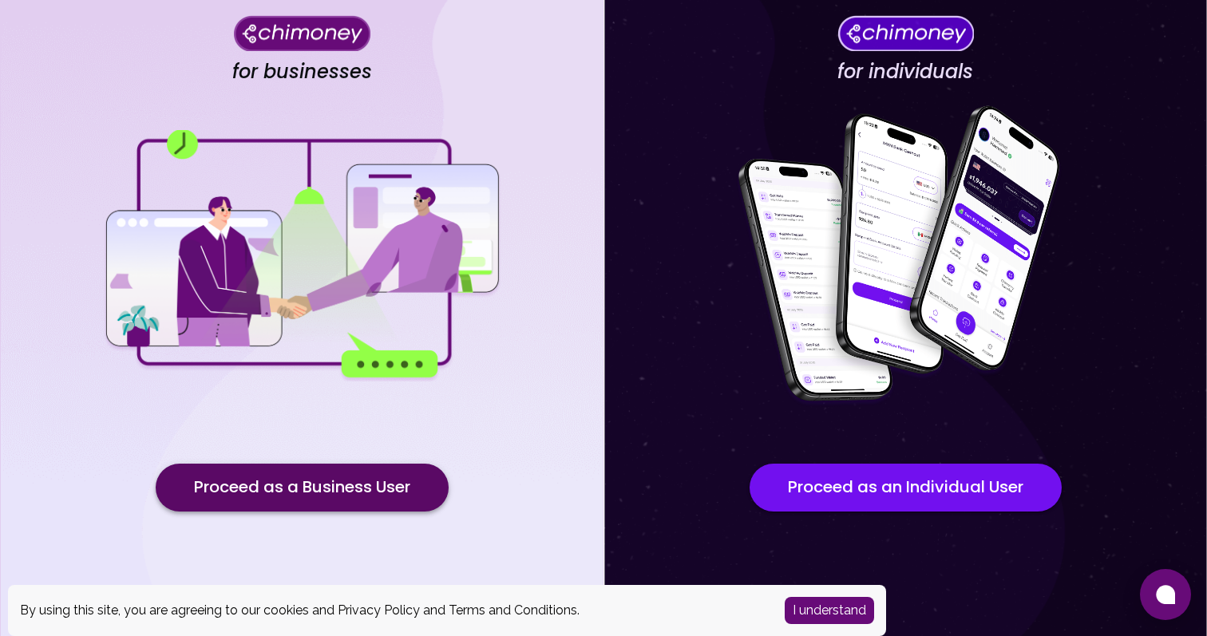
click at [298, 492] on button "Proceed as a Business User" at bounding box center [302, 488] width 293 height 48
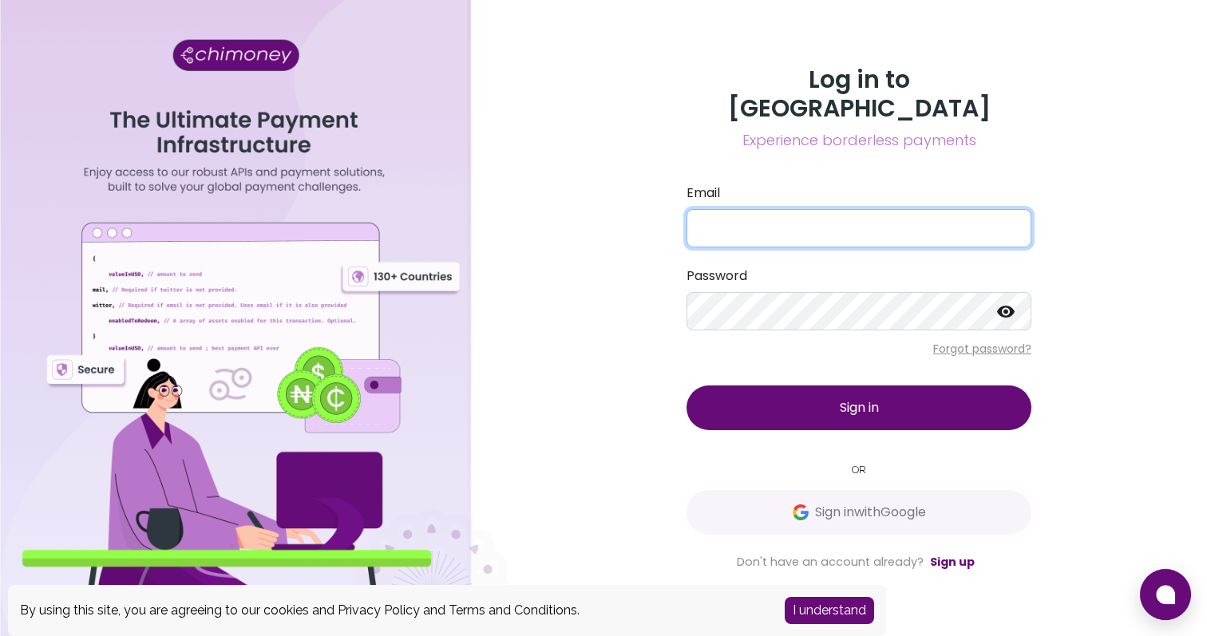
click at [826, 224] on input "Email" at bounding box center [858, 228] width 345 height 38
click at [0, 635] on com-1password-button at bounding box center [0, 636] width 0 height 0
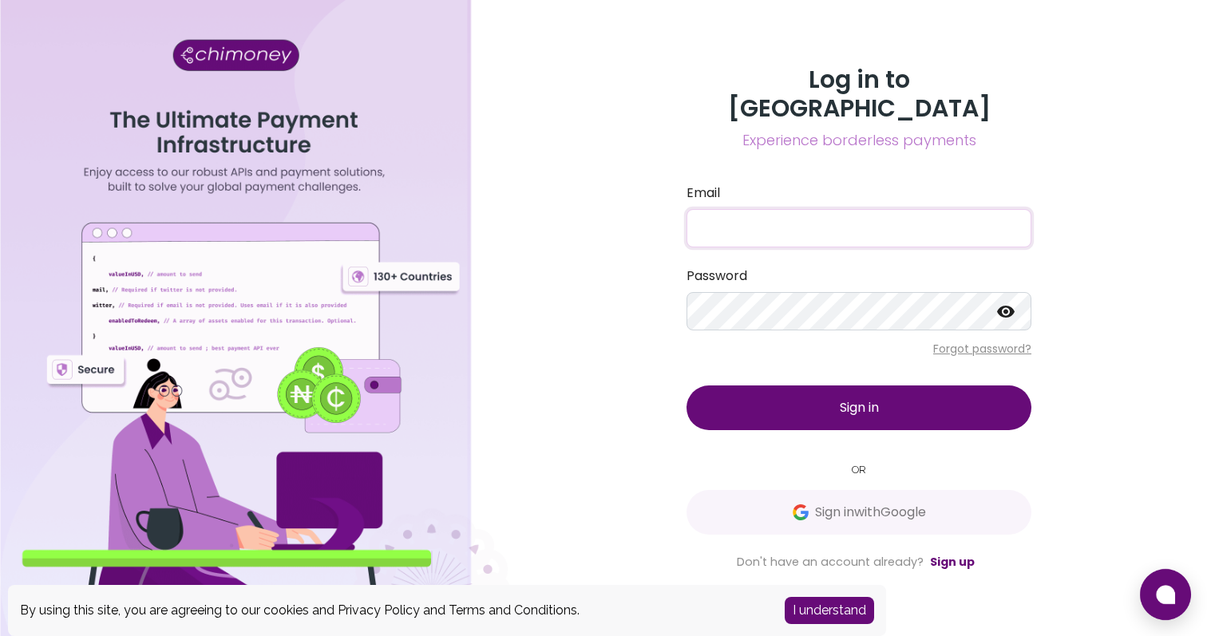
click at [0, 635] on com-1password-button at bounding box center [0, 636] width 0 height 0
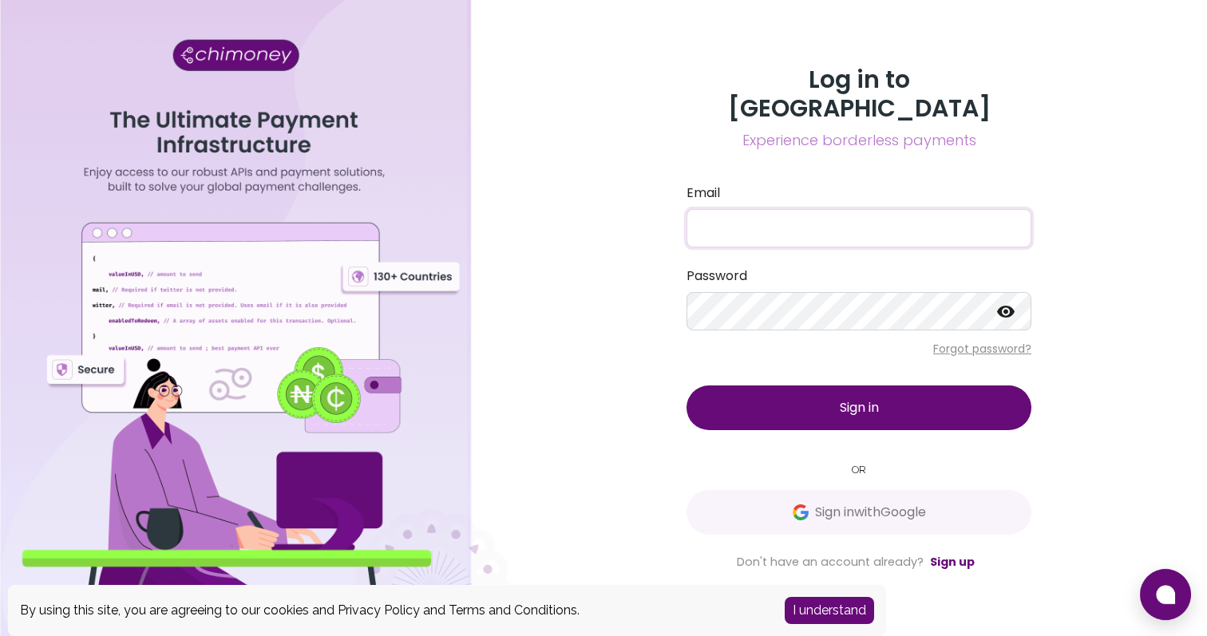
click at [0, 635] on com-1password-button at bounding box center [0, 636] width 0 height 0
